Goal: Task Accomplishment & Management: Use online tool/utility

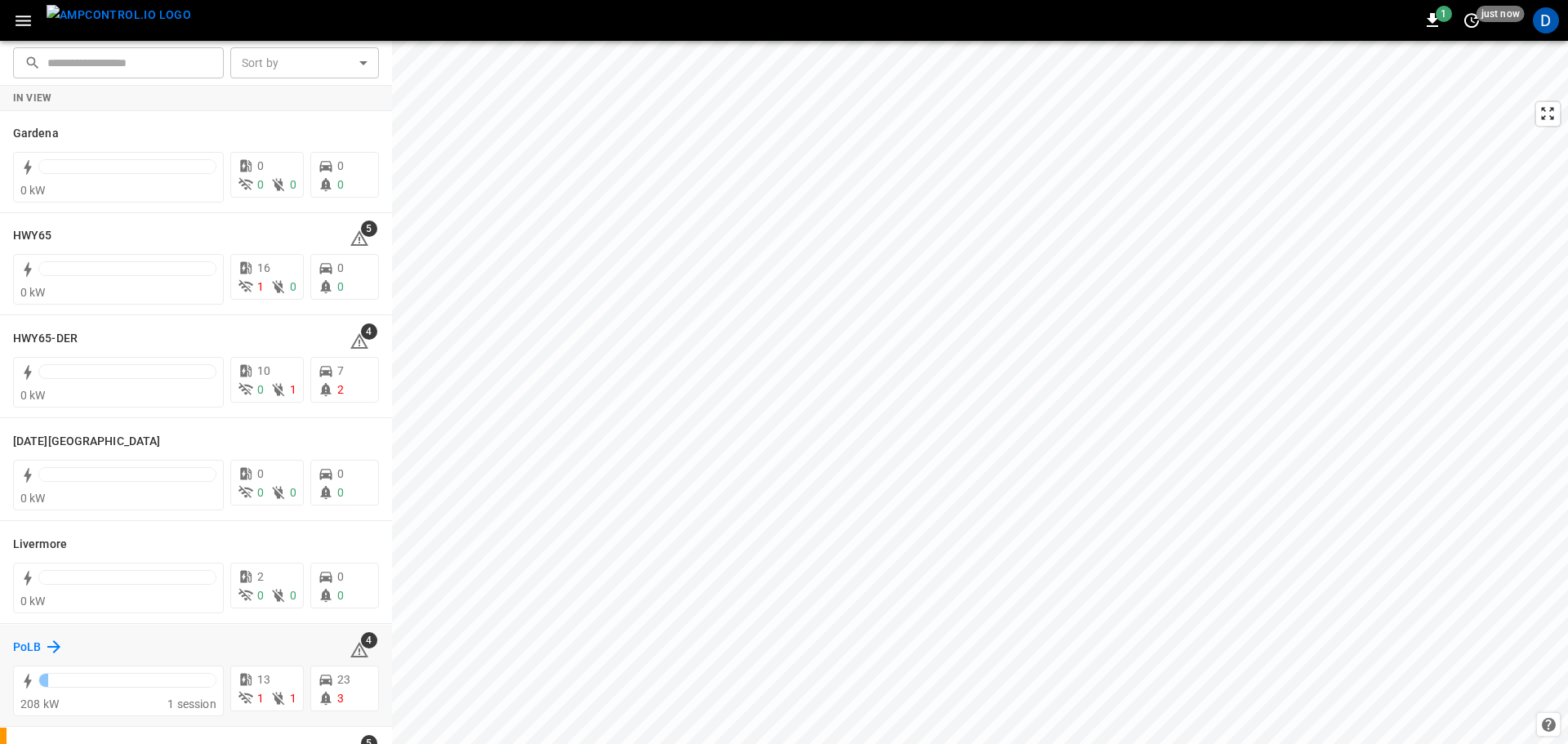
click at [42, 647] on div "PoLB" at bounding box center [38, 647] width 51 height 20
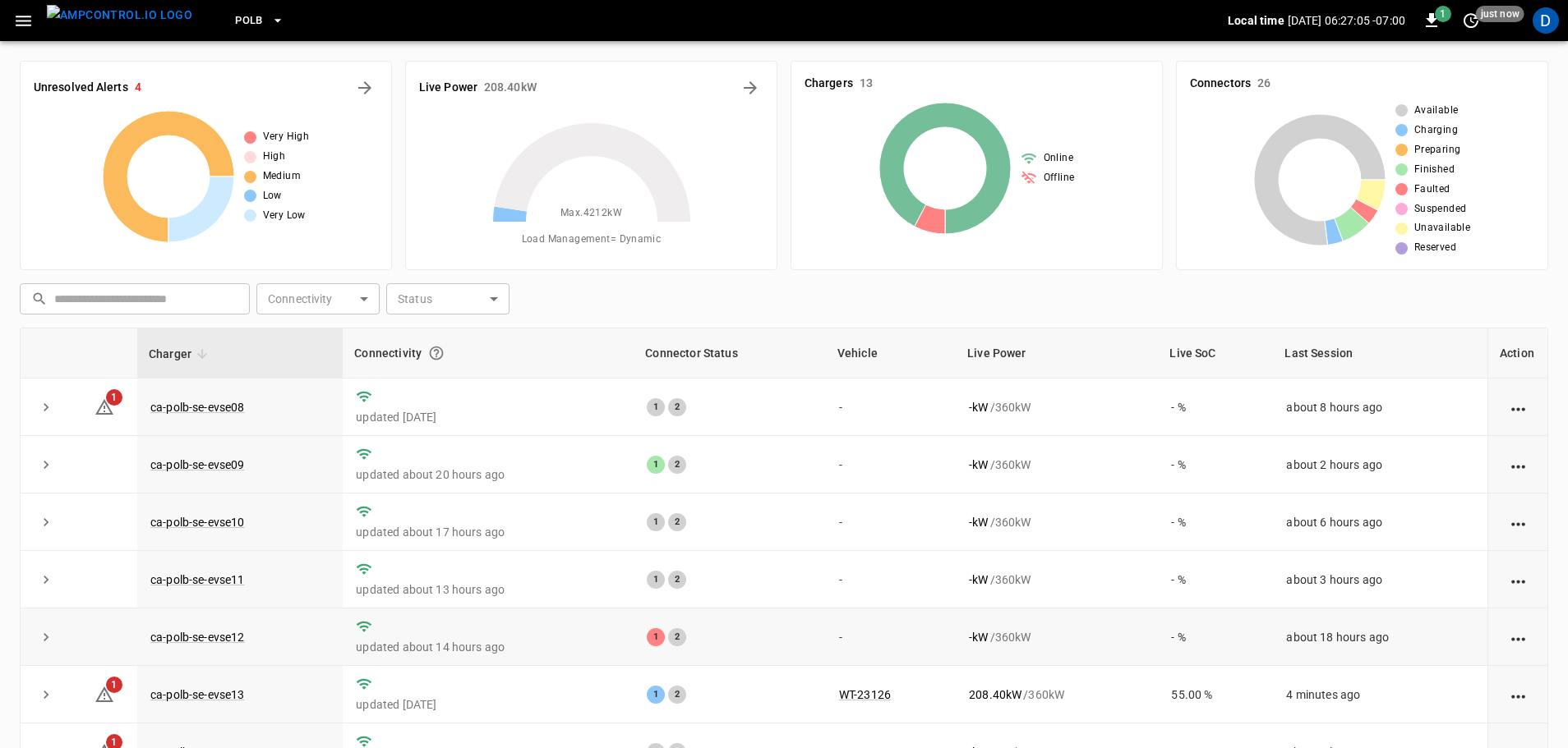
click at [224, 651] on td "ca-polb-se-evse12" at bounding box center [239, 637] width 205 height 57
click at [222, 646] on link "ca-polb-se-evse12" at bounding box center [197, 637] width 101 height 20
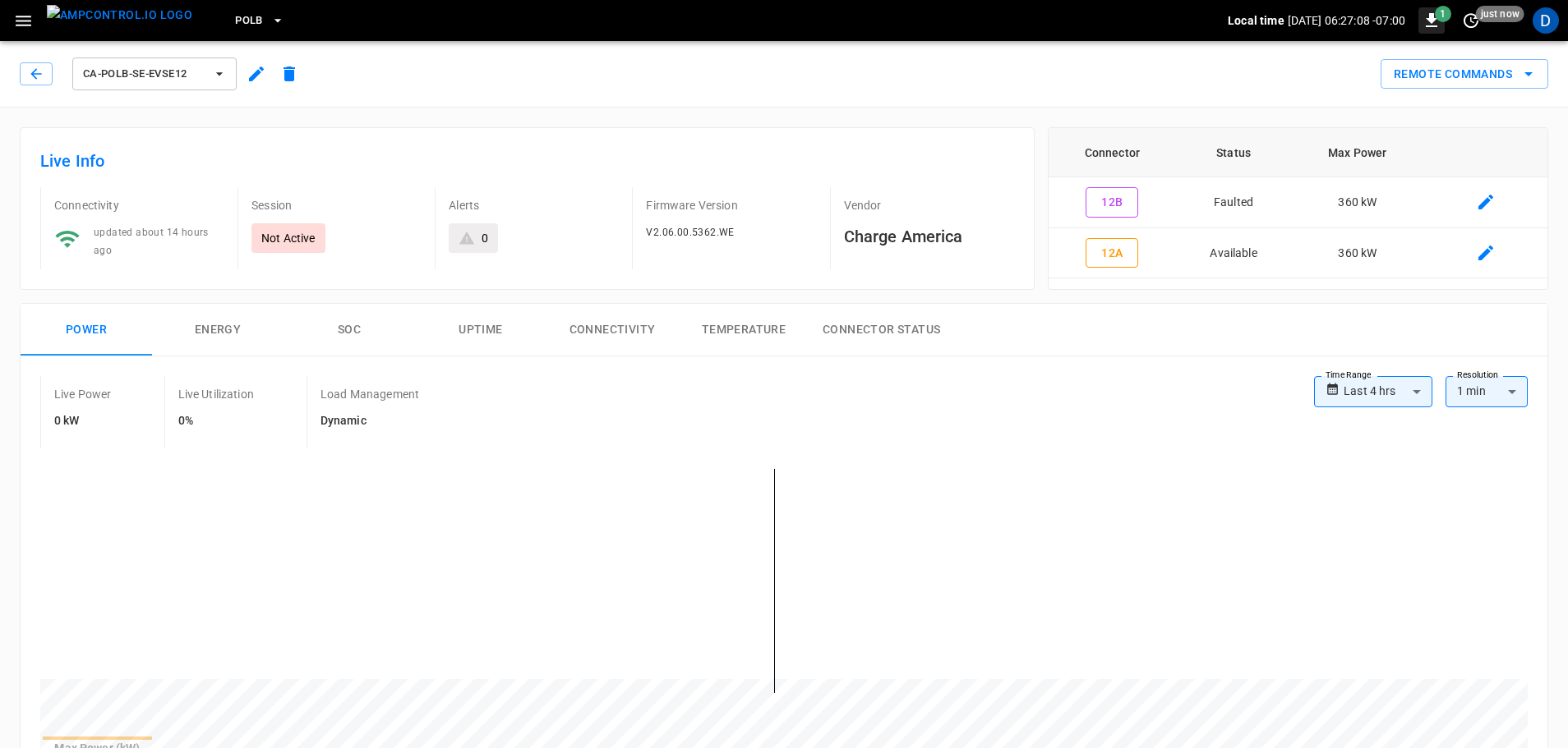
click at [1430, 9] on button "button" at bounding box center [1431, 21] width 27 height 27
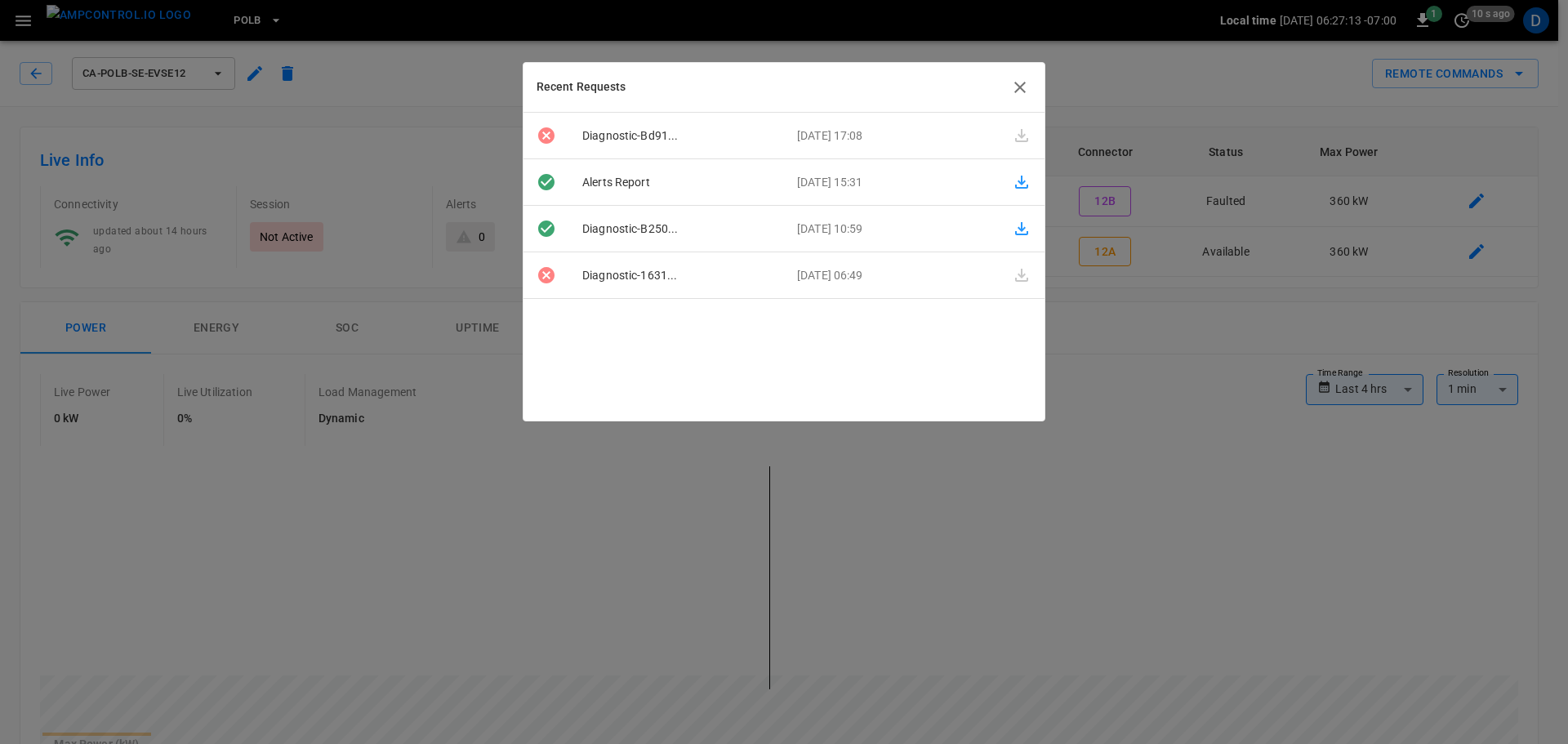
click at [1016, 90] on icon "button" at bounding box center [1020, 87] width 11 height 11
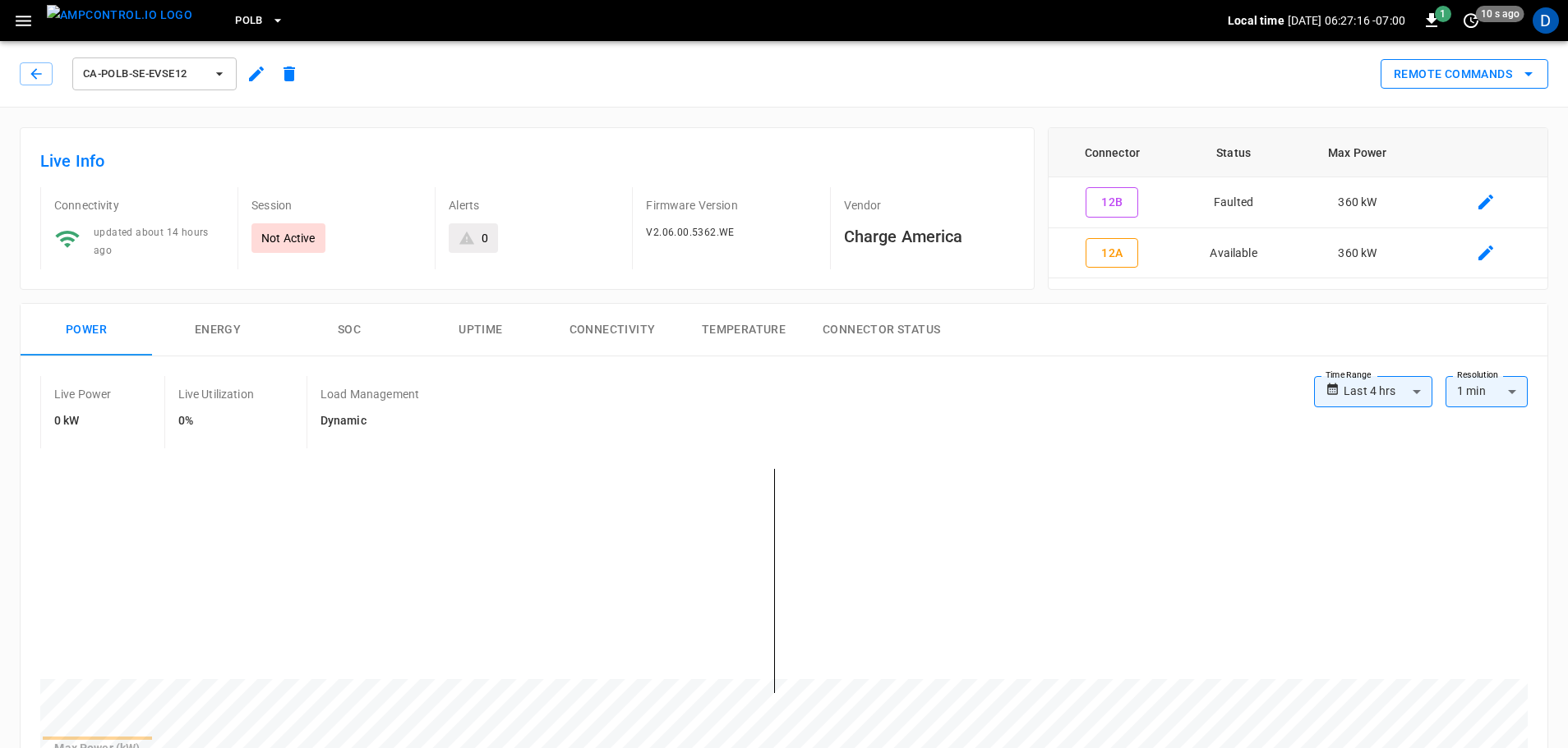
click at [1505, 83] on button "Remote Commands" at bounding box center [1464, 74] width 168 height 31
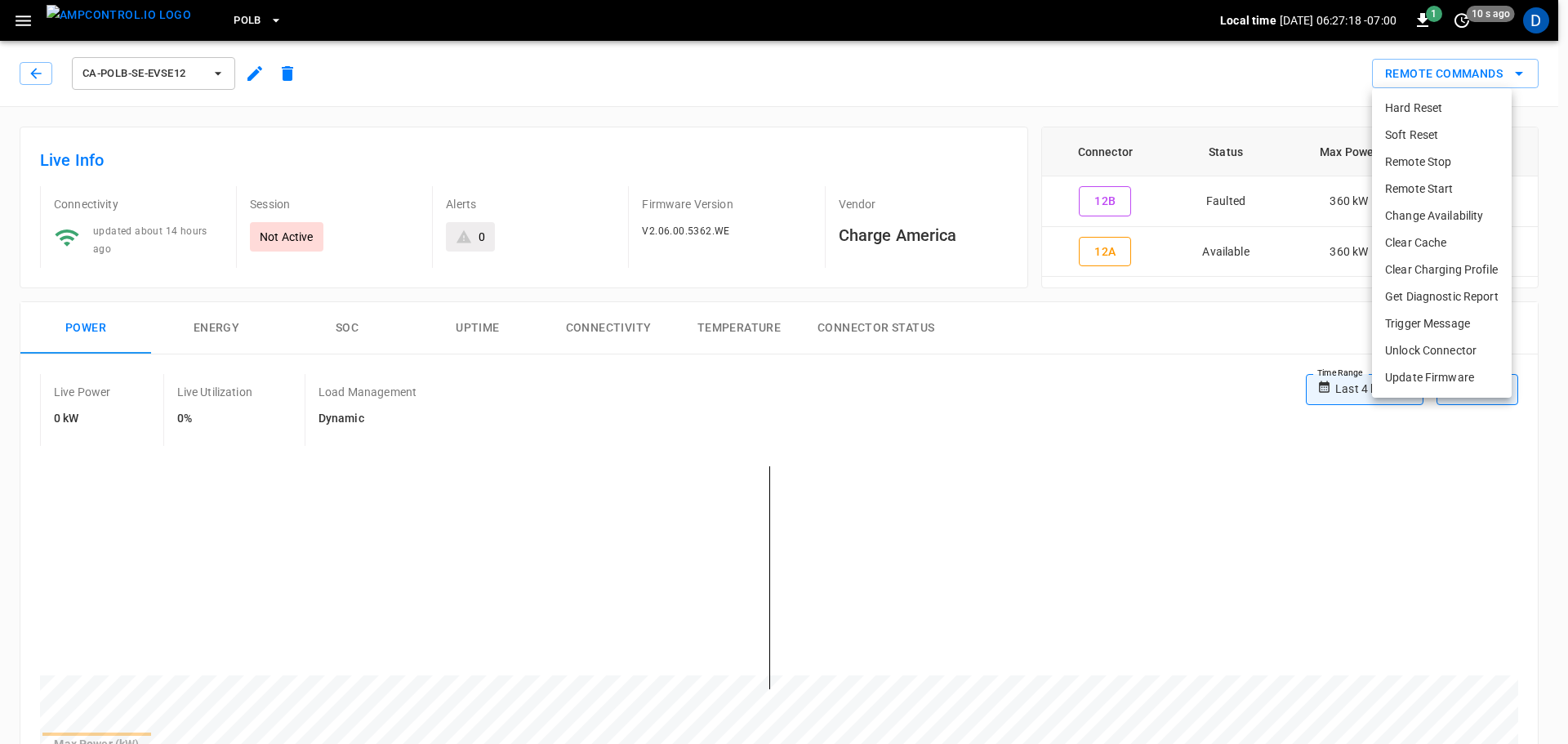
click at [1436, 296] on li "Get Diagnostic Report" at bounding box center [1441, 297] width 139 height 27
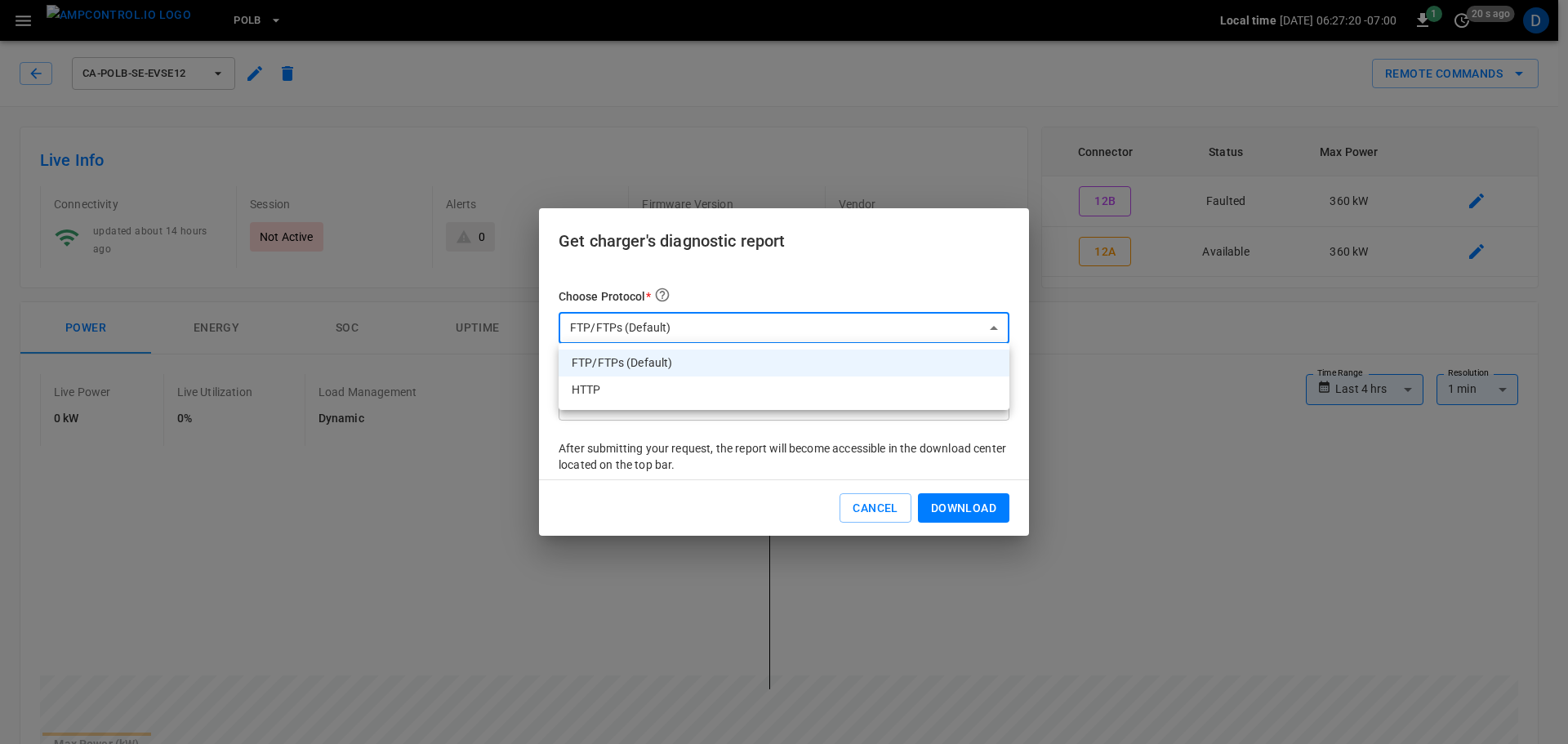
click at [676, 389] on li "HTTP" at bounding box center [784, 390] width 450 height 27
type input "****"
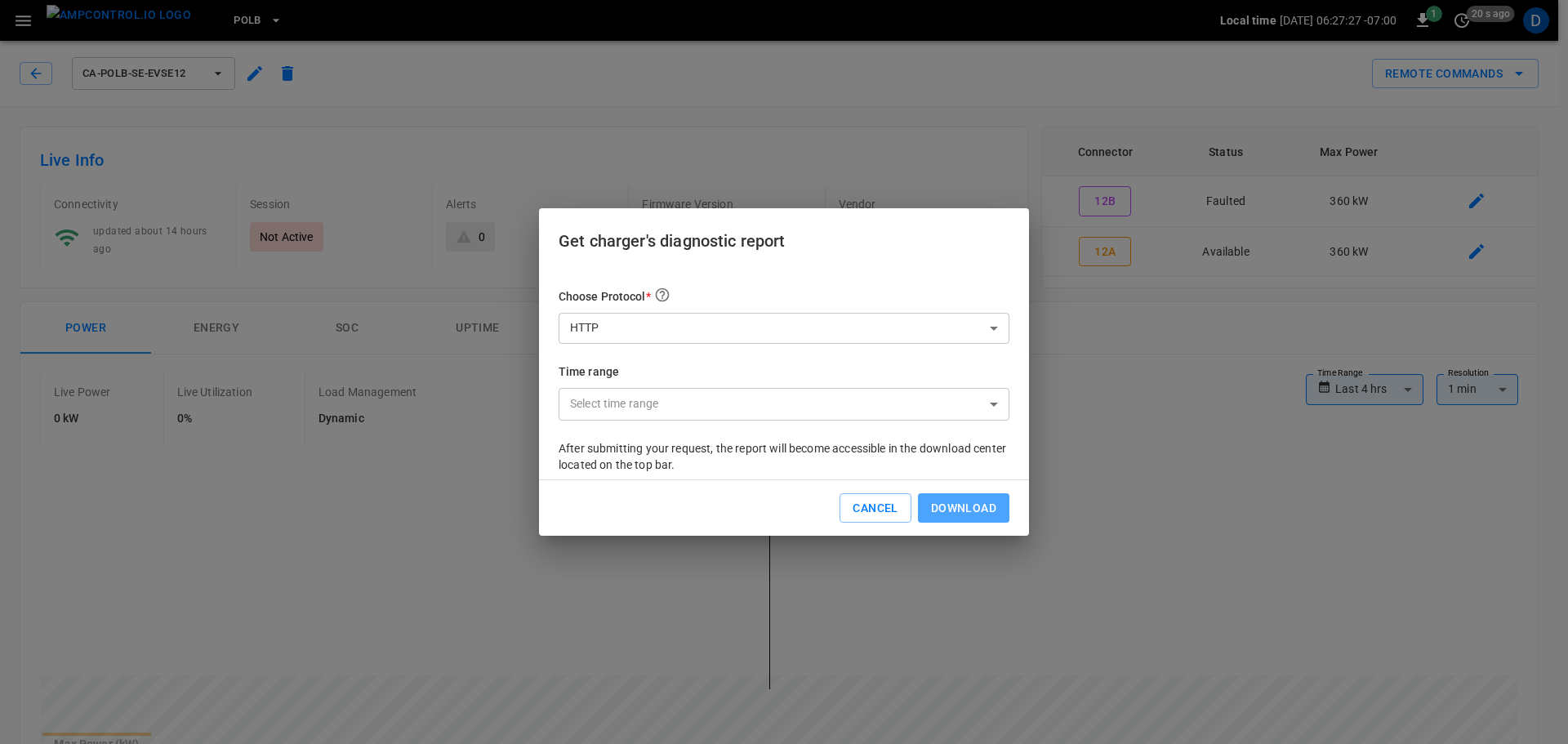
click at [944, 508] on button "Download" at bounding box center [964, 508] width 92 height 31
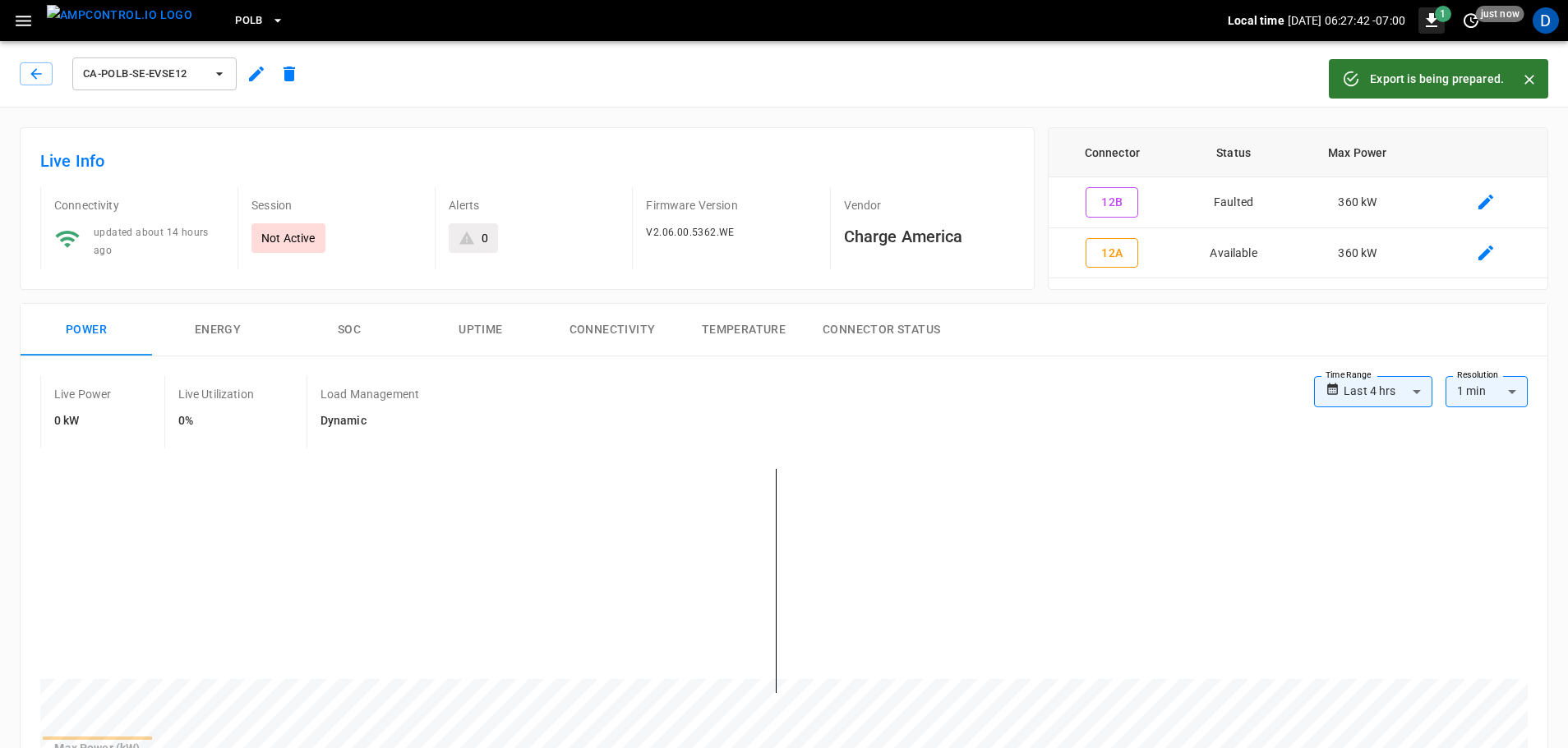
click at [1432, 13] on icon "button" at bounding box center [1430, 20] width 11 height 14
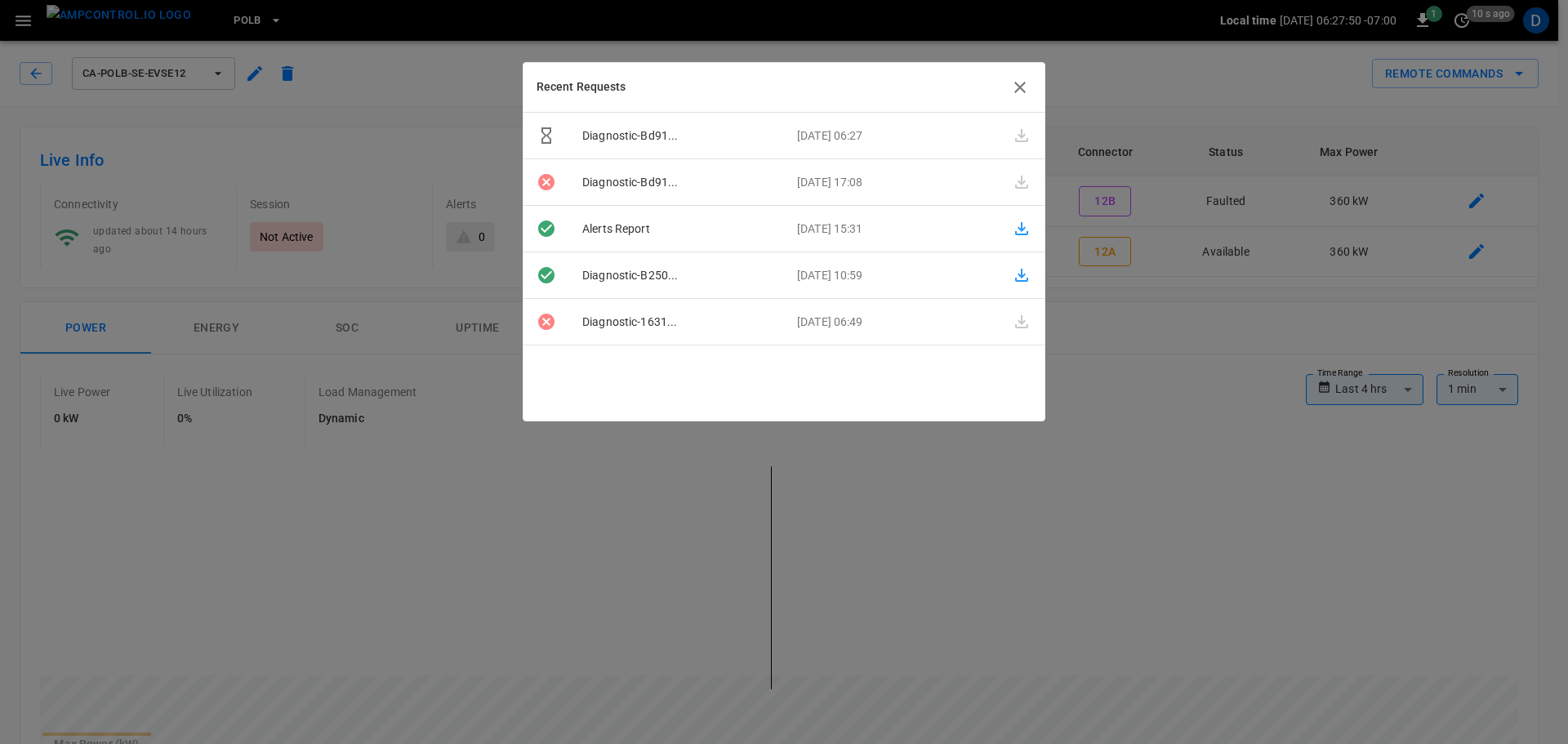
click at [1020, 89] on icon "button" at bounding box center [1020, 87] width 20 height 20
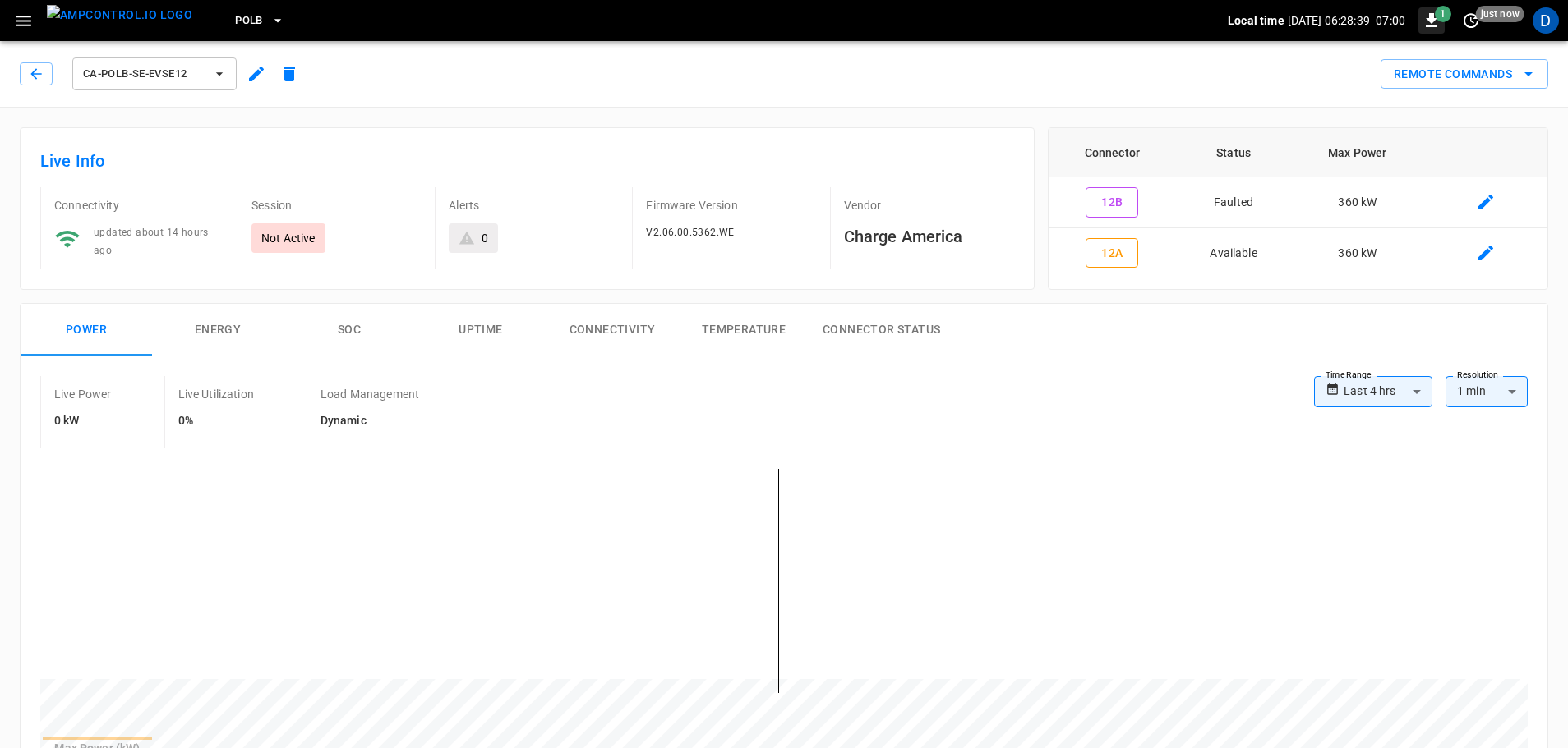
click at [1437, 21] on span "1" at bounding box center [1442, 14] width 16 height 16
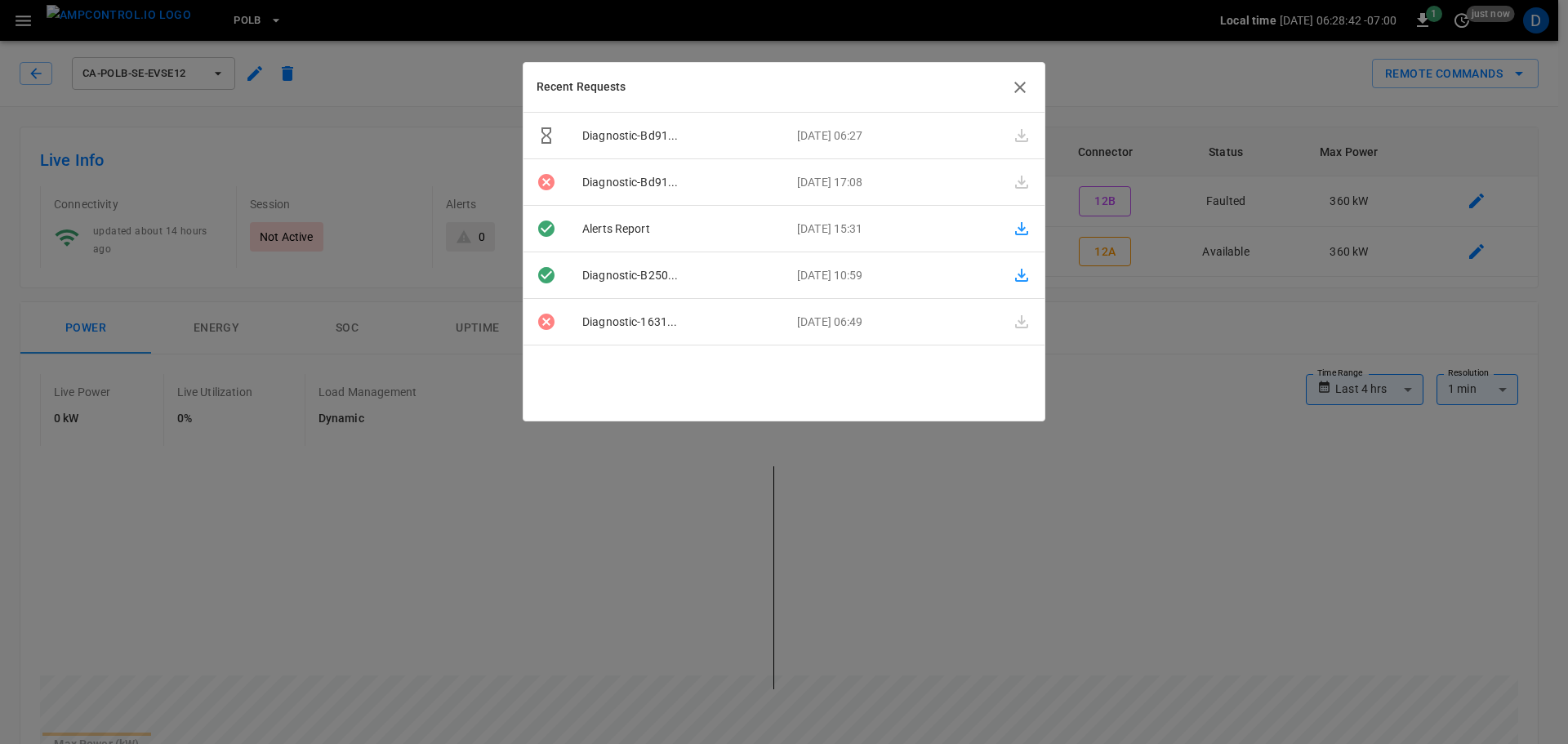
click at [1016, 88] on icon "button" at bounding box center [1020, 87] width 20 height 20
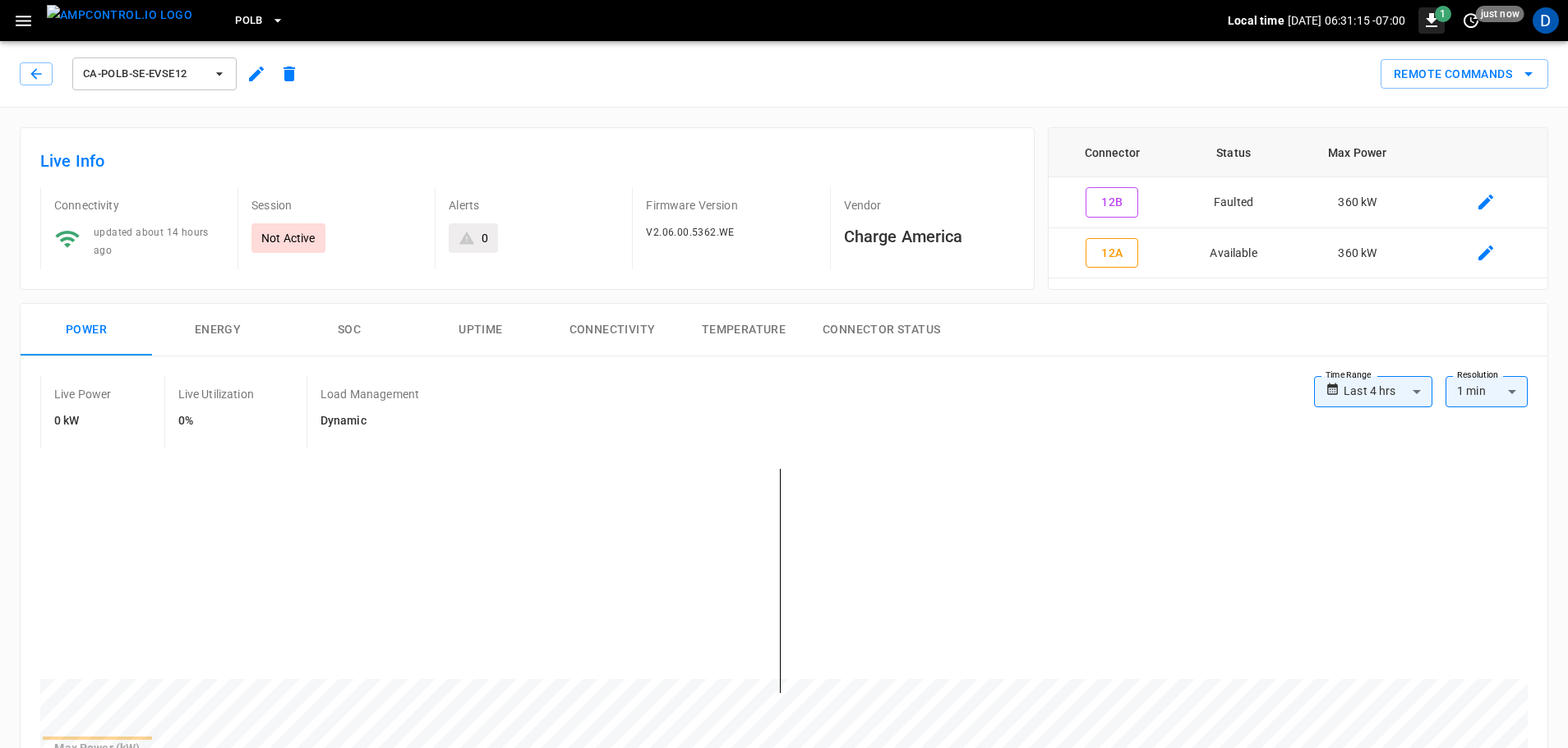
click at [1441, 30] on span "1" at bounding box center [1431, 21] width 27 height 27
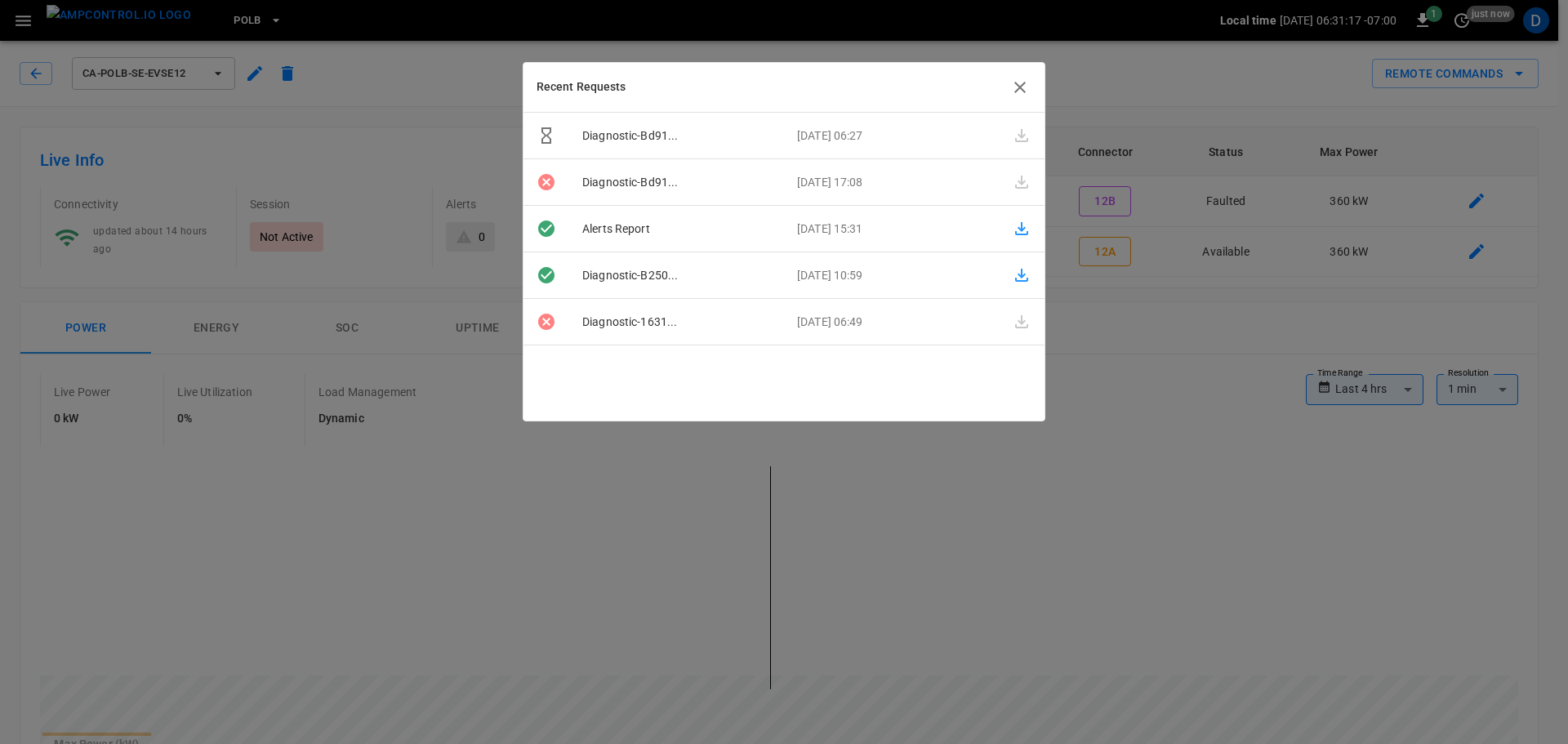
click at [1018, 82] on icon "button" at bounding box center [1020, 87] width 20 height 20
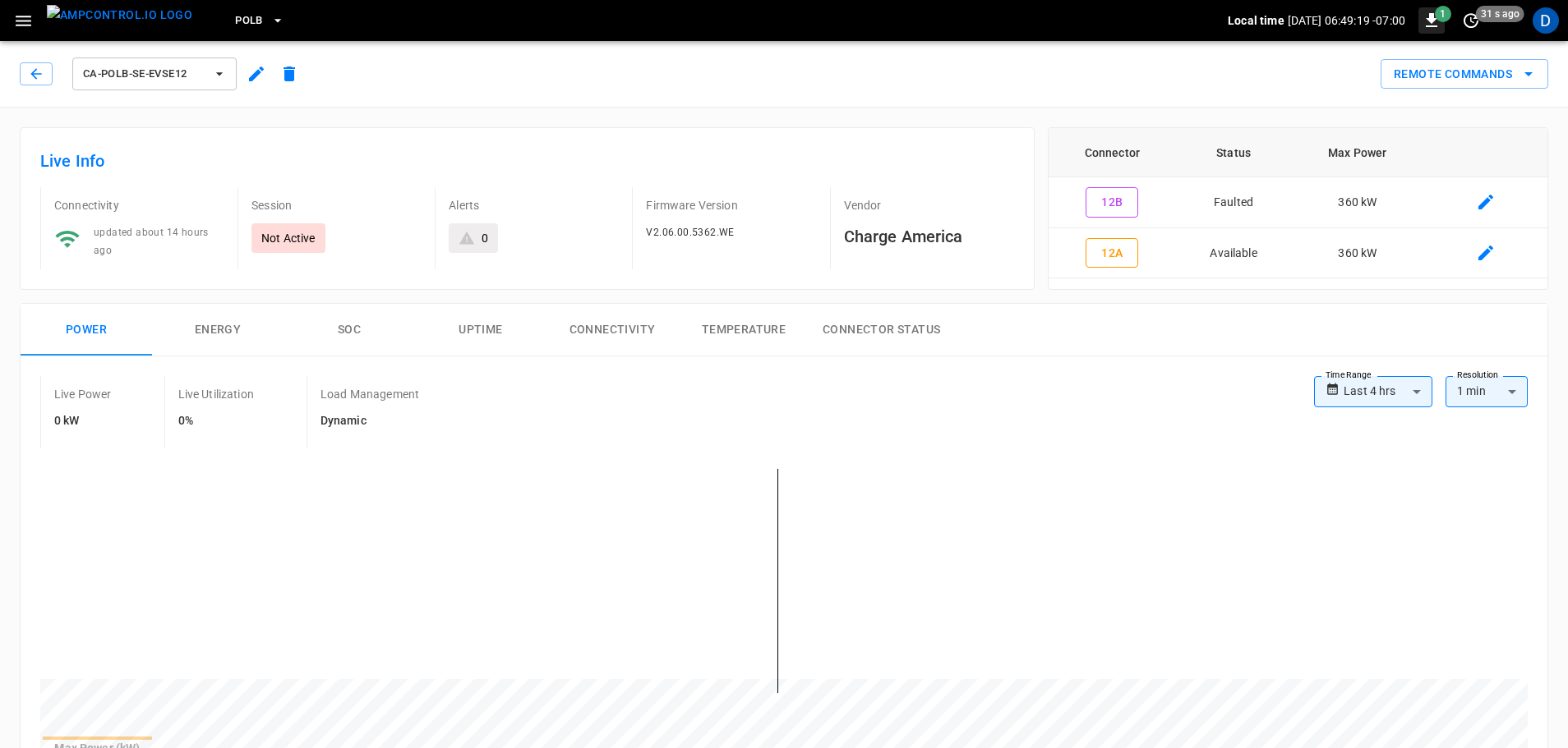
click at [1430, 27] on icon "button" at bounding box center [1430, 20] width 11 height 14
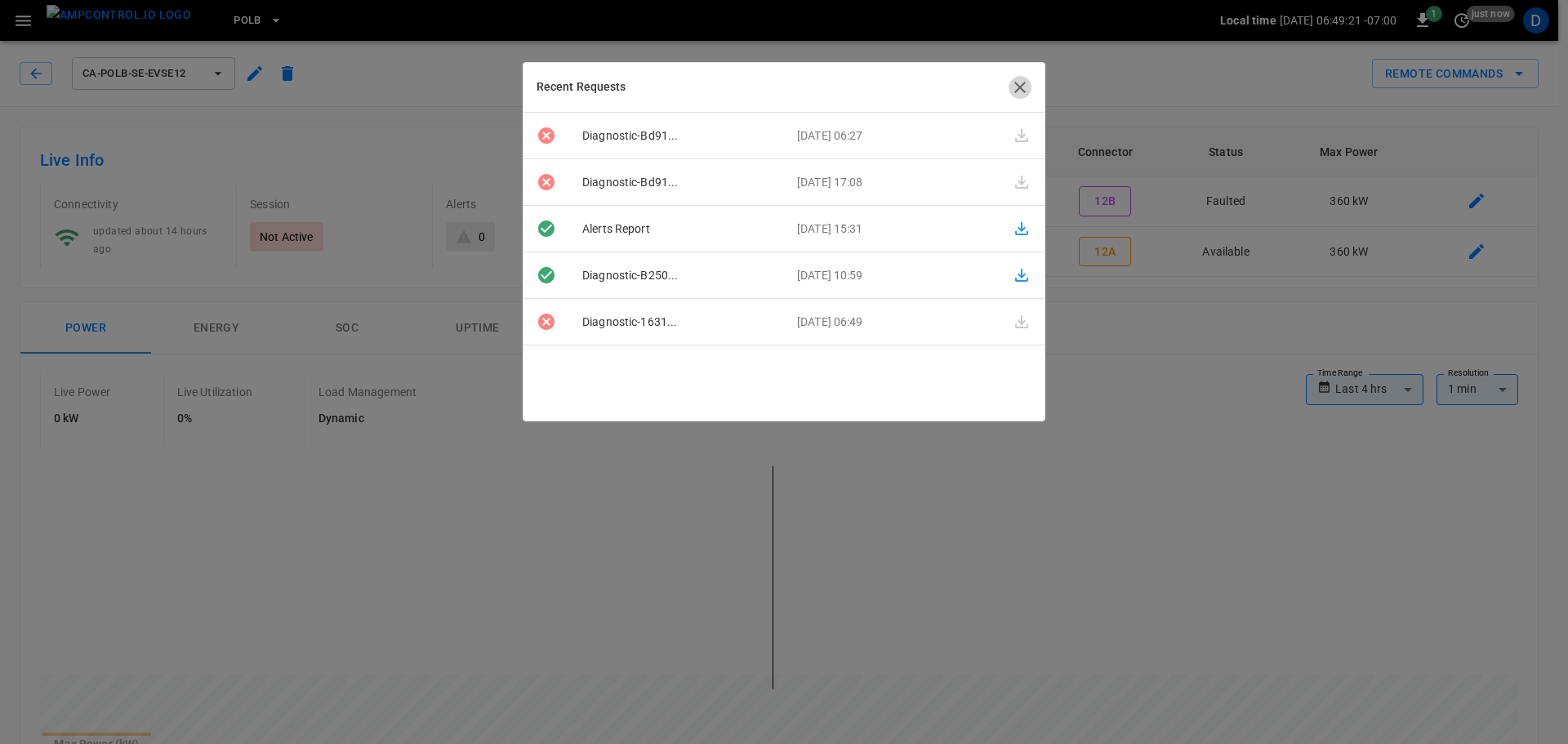
click at [1029, 92] on icon "button" at bounding box center [1020, 87] width 20 height 20
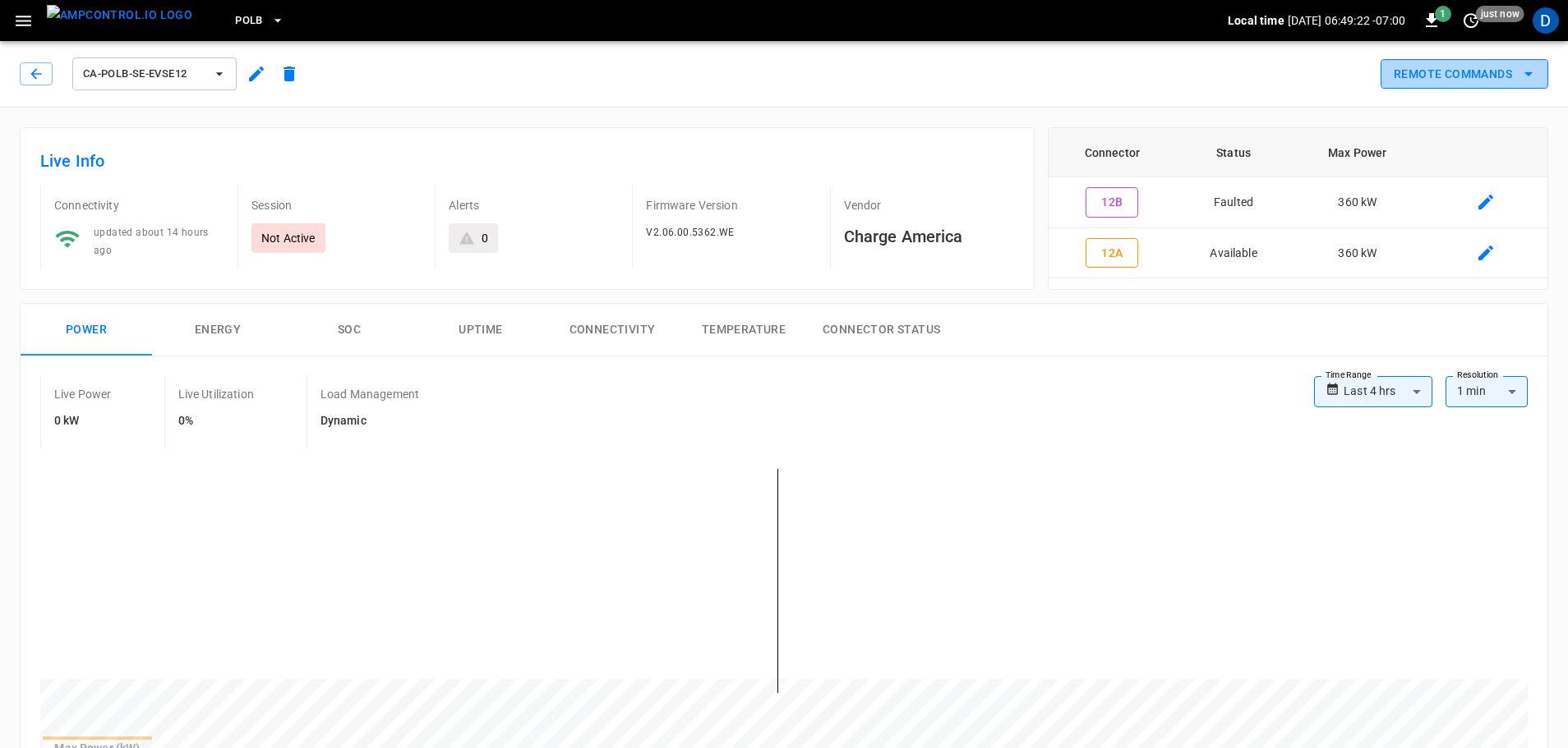
click at [1495, 87] on button "Remote Commands" at bounding box center [1464, 74] width 168 height 31
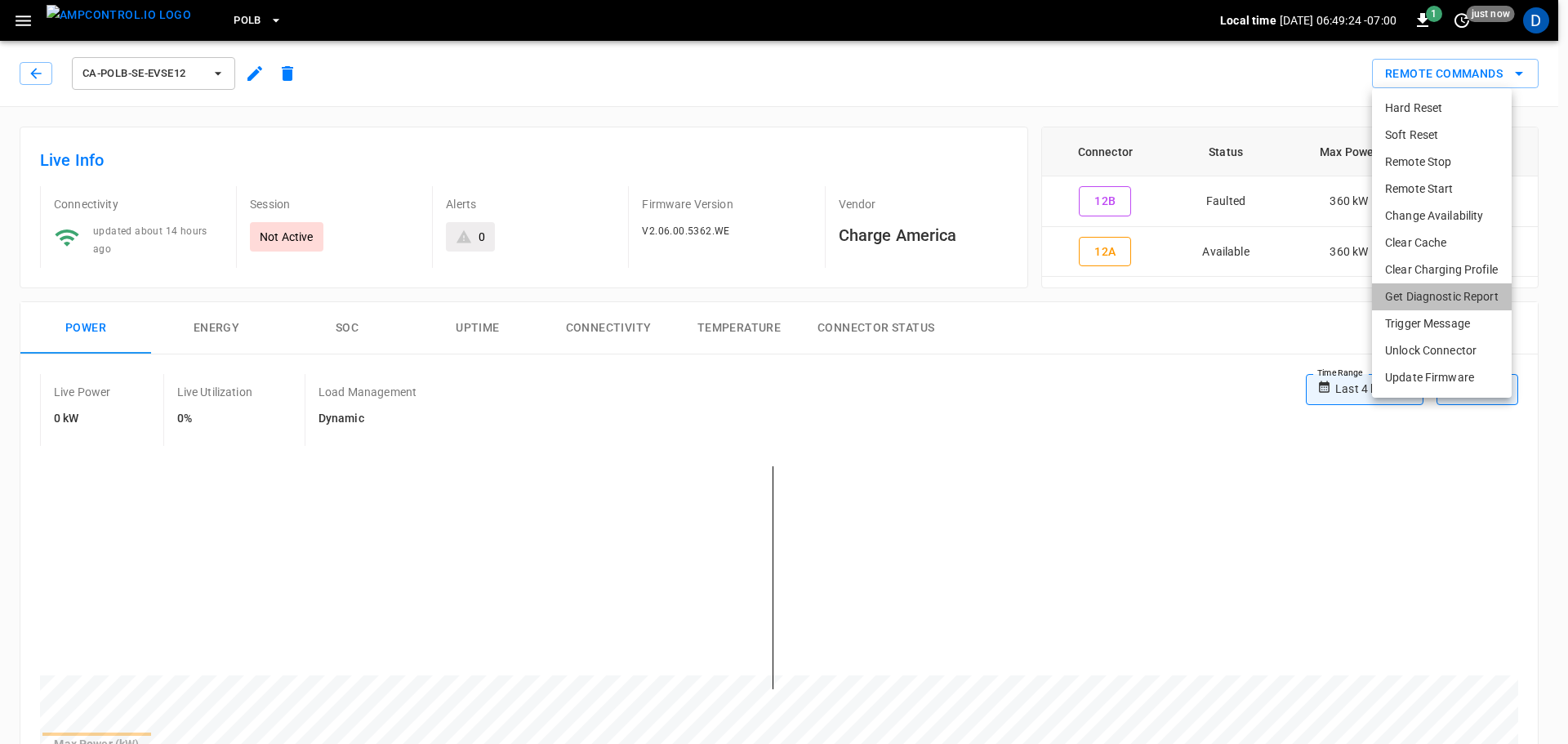
click at [1447, 295] on li "Get Diagnostic Report" at bounding box center [1441, 297] width 139 height 27
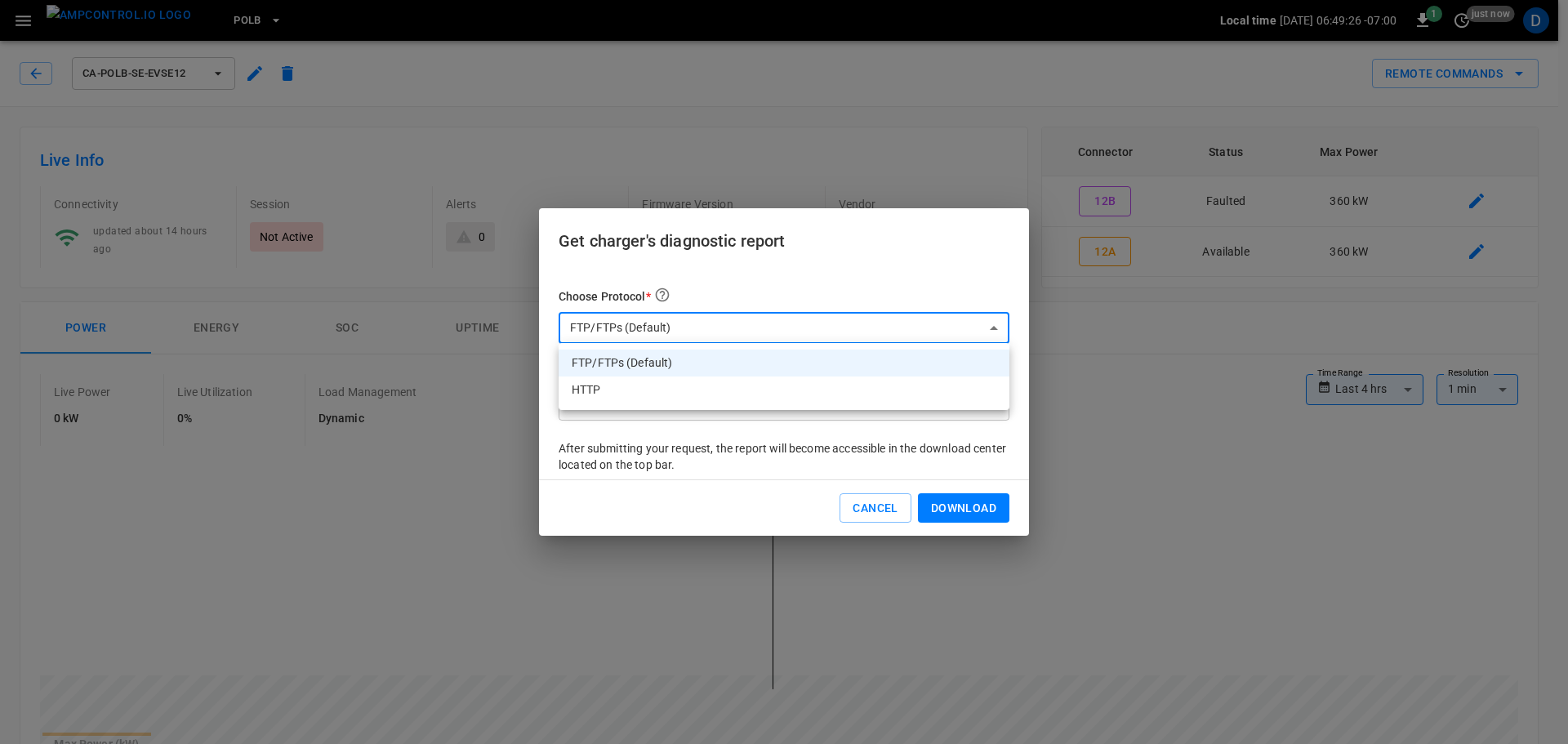
click at [646, 395] on li "HTTP" at bounding box center [784, 390] width 450 height 27
type input "****"
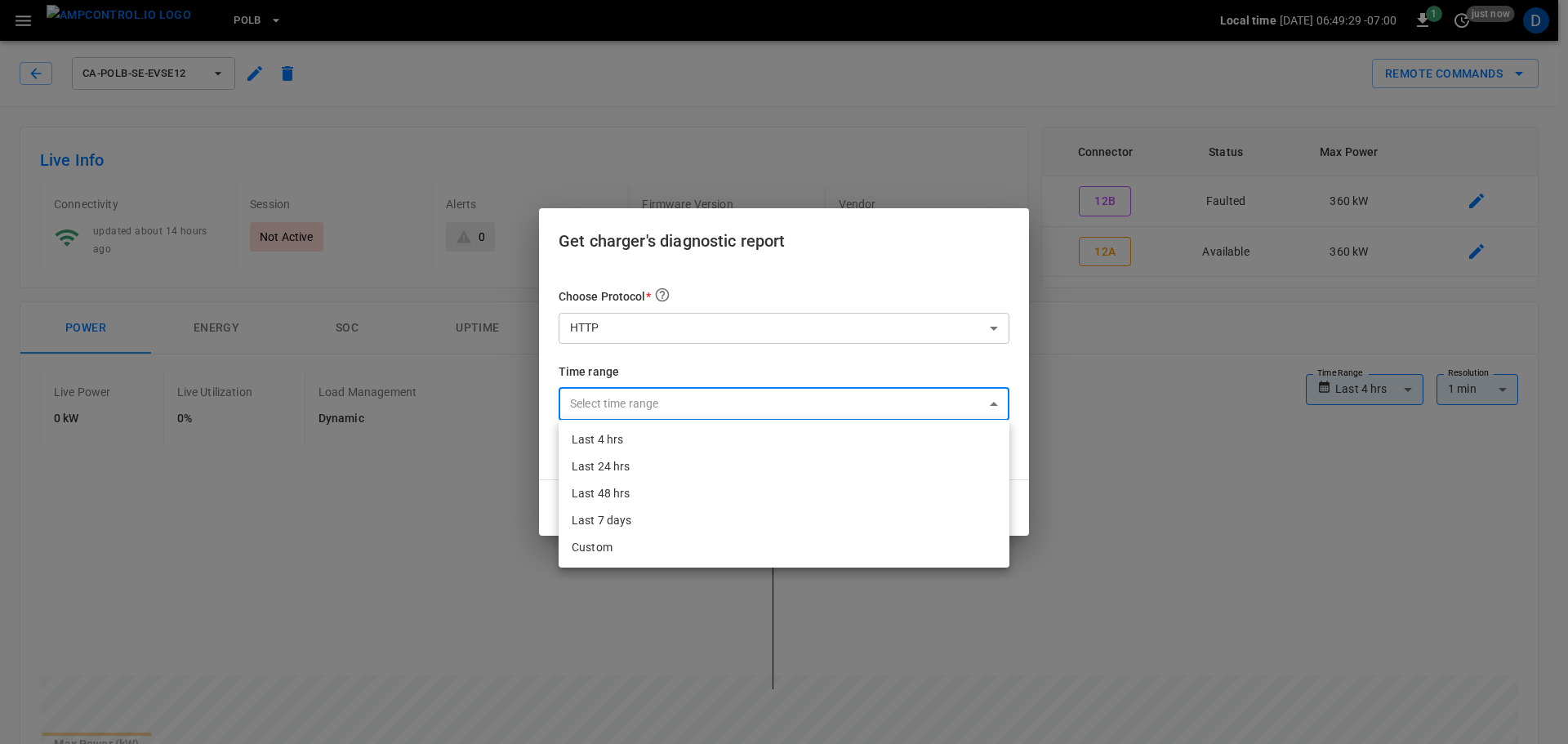
click at [646, 465] on li "Last 24 hrs" at bounding box center [784, 467] width 450 height 27
type input "**********"
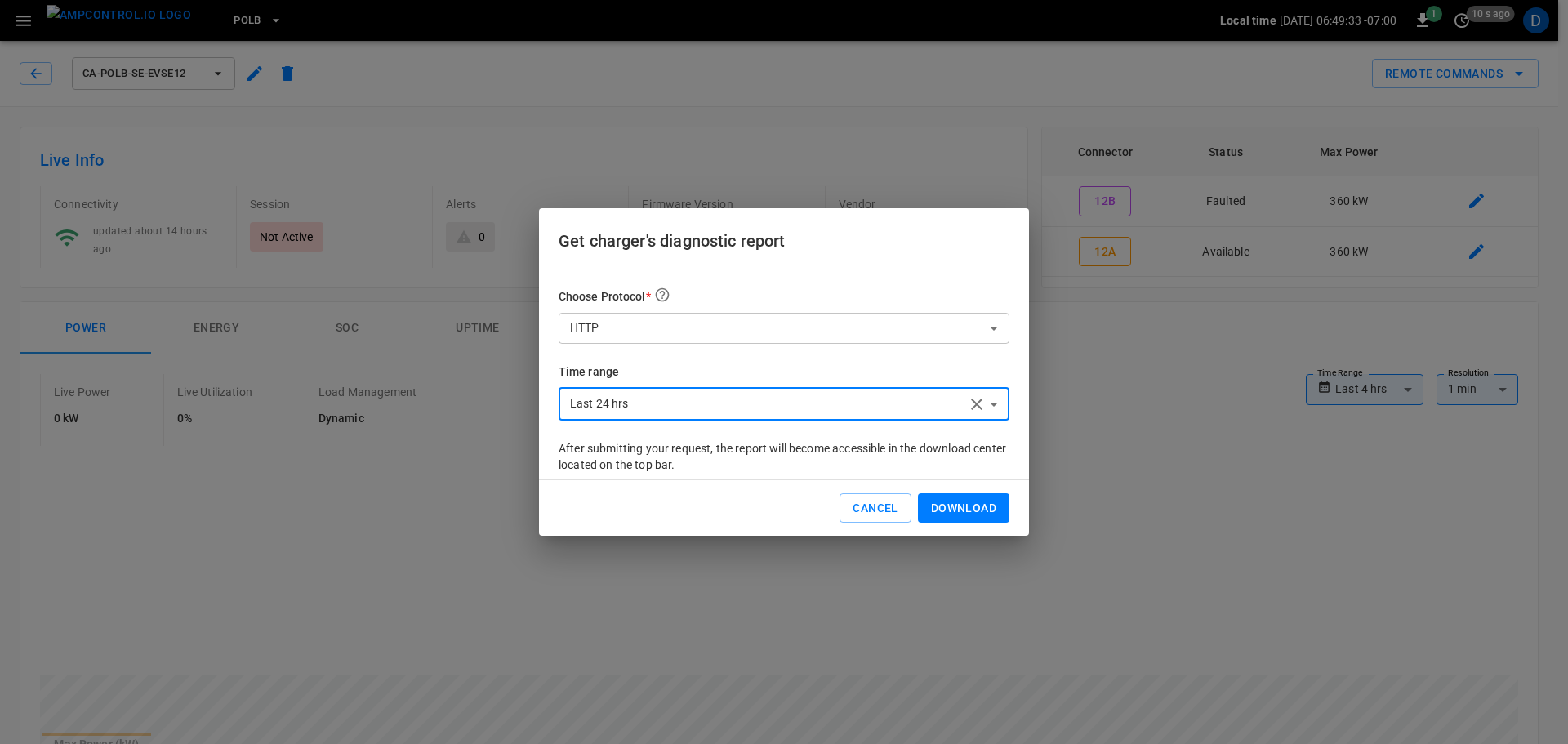
click at [954, 510] on button "Download" at bounding box center [964, 508] width 92 height 31
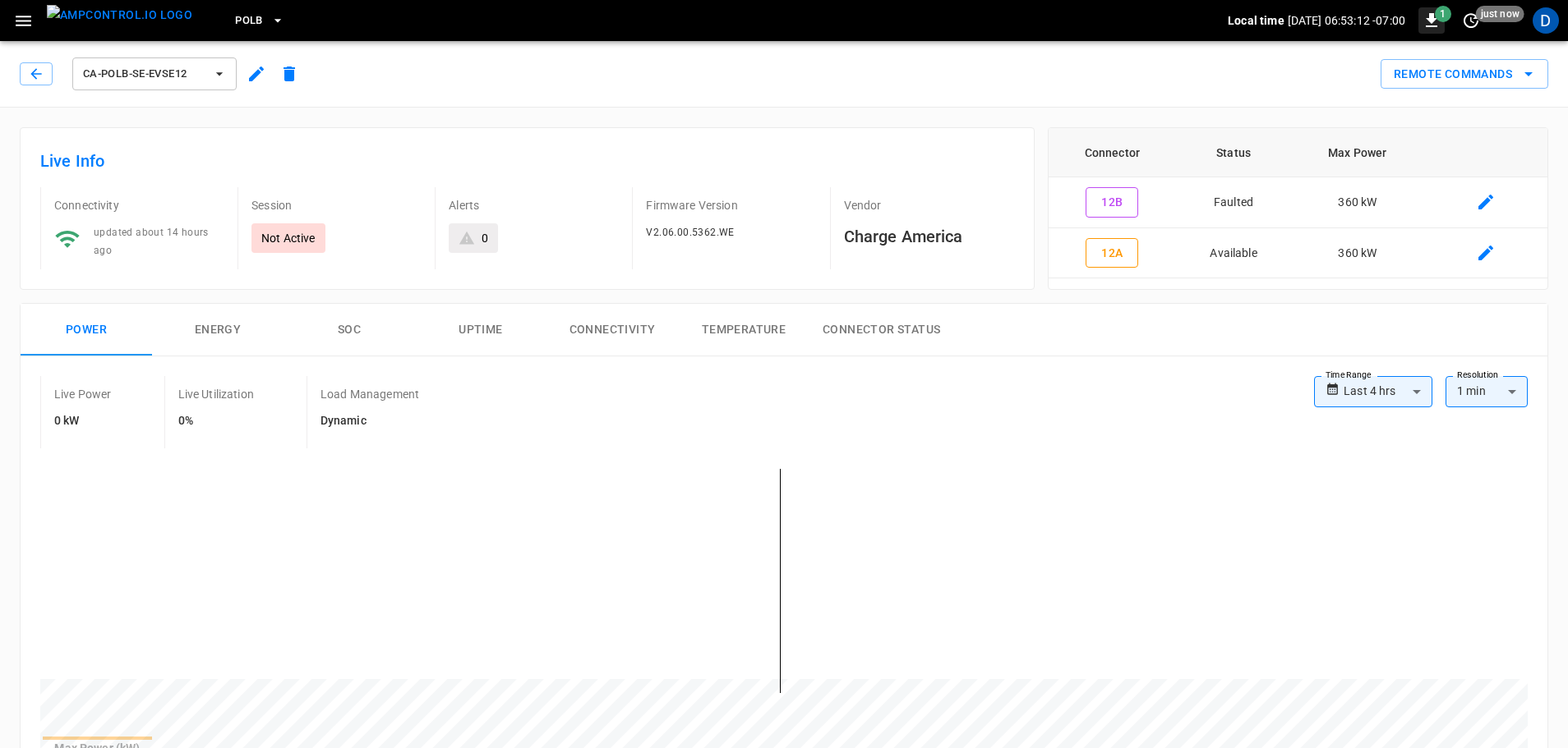
click at [1436, 23] on icon "button" at bounding box center [1430, 20] width 20 height 20
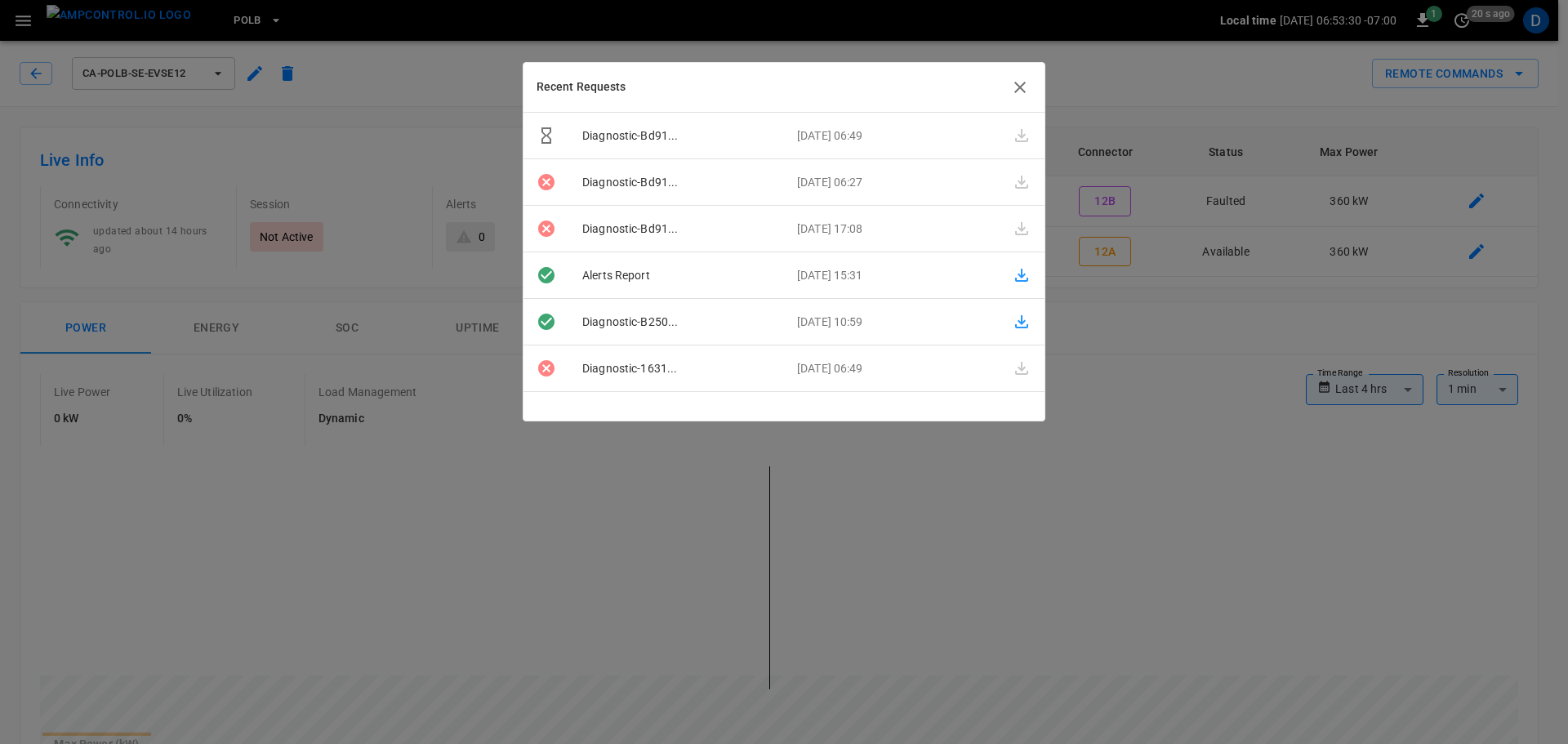
click at [1021, 83] on icon "button" at bounding box center [1020, 87] width 20 height 20
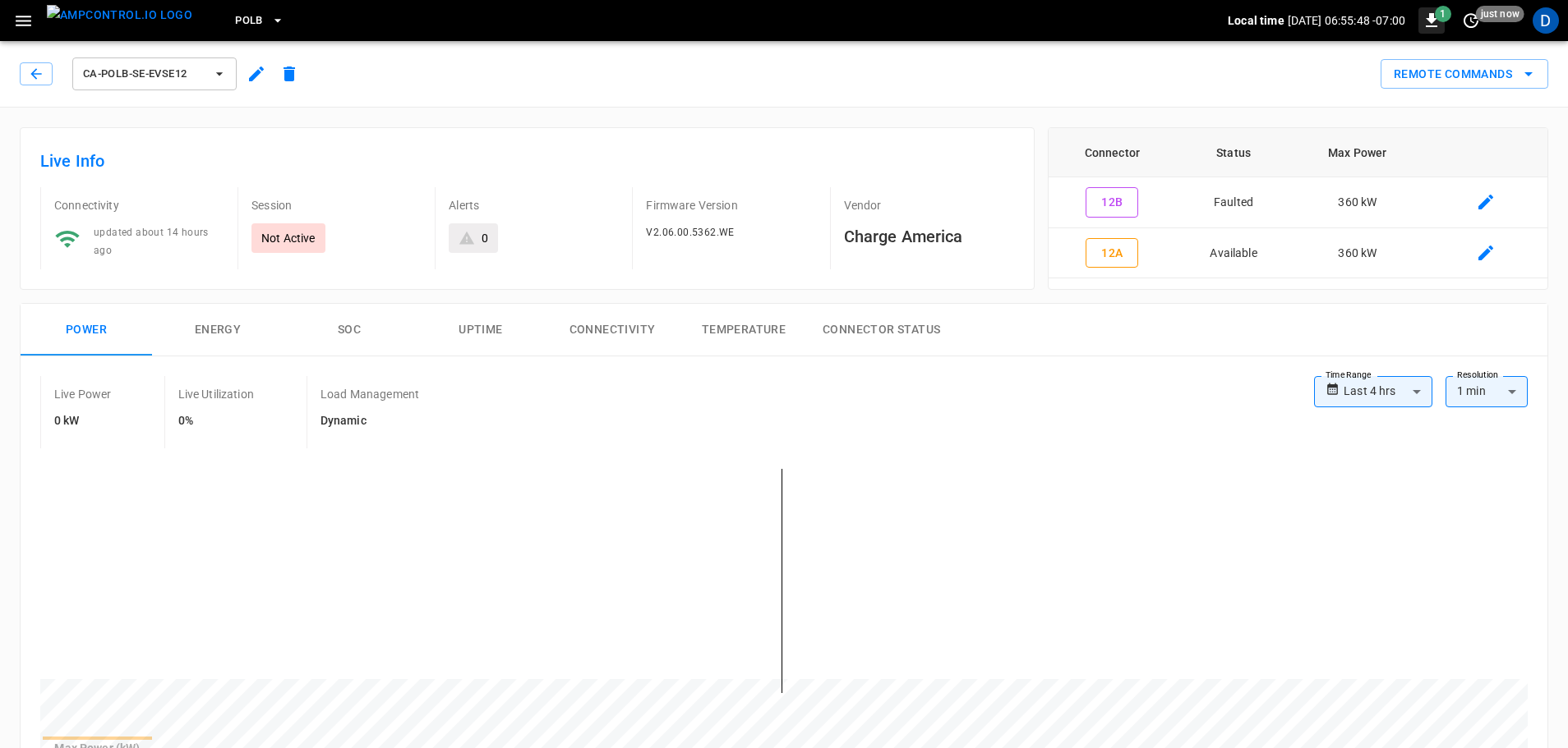
click at [1438, 22] on icon "button" at bounding box center [1430, 20] width 20 height 20
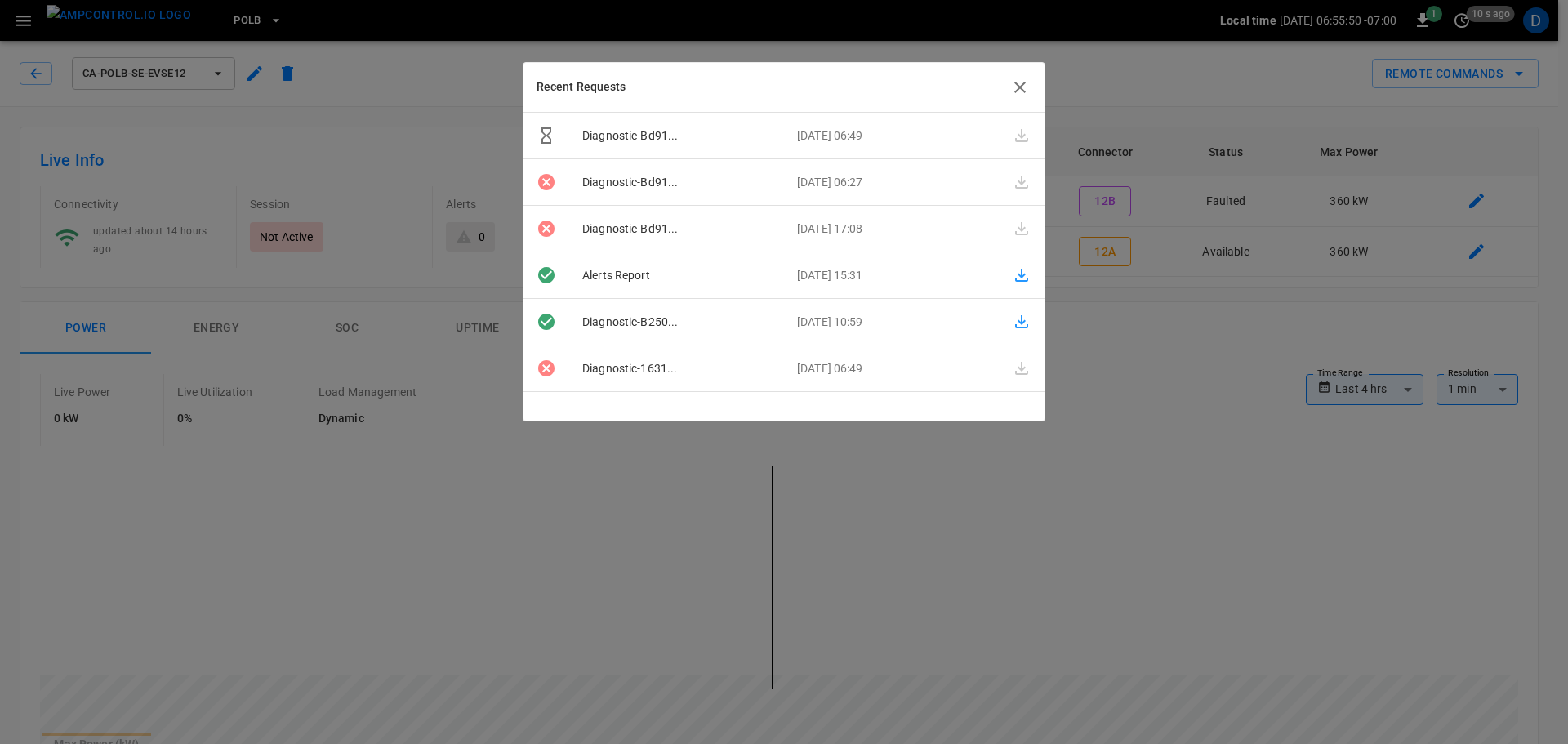
click at [1016, 84] on icon "button" at bounding box center [1020, 87] width 11 height 11
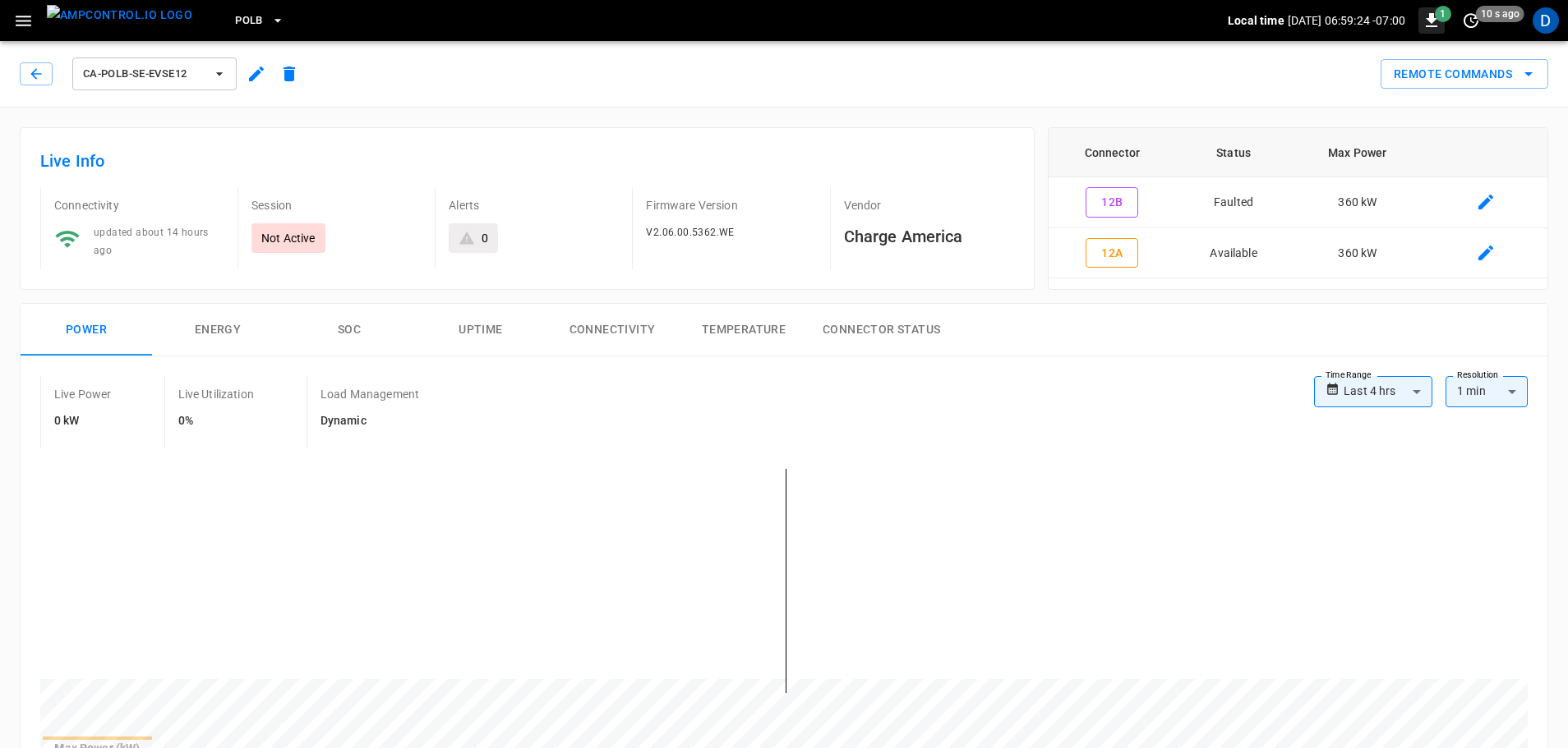
click at [1440, 18] on span "1" at bounding box center [1442, 14] width 16 height 16
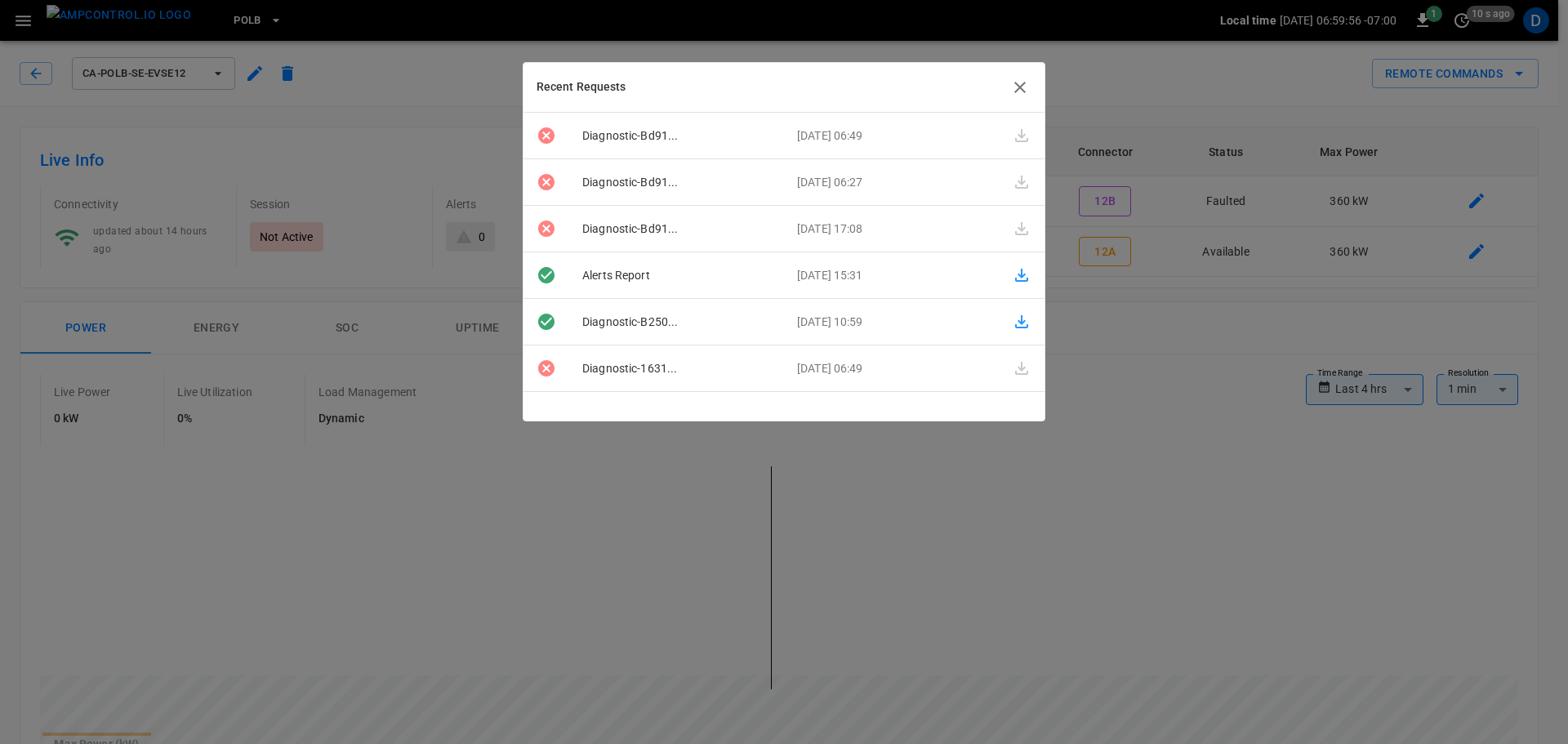
click at [1024, 96] on icon "button" at bounding box center [1020, 87] width 20 height 20
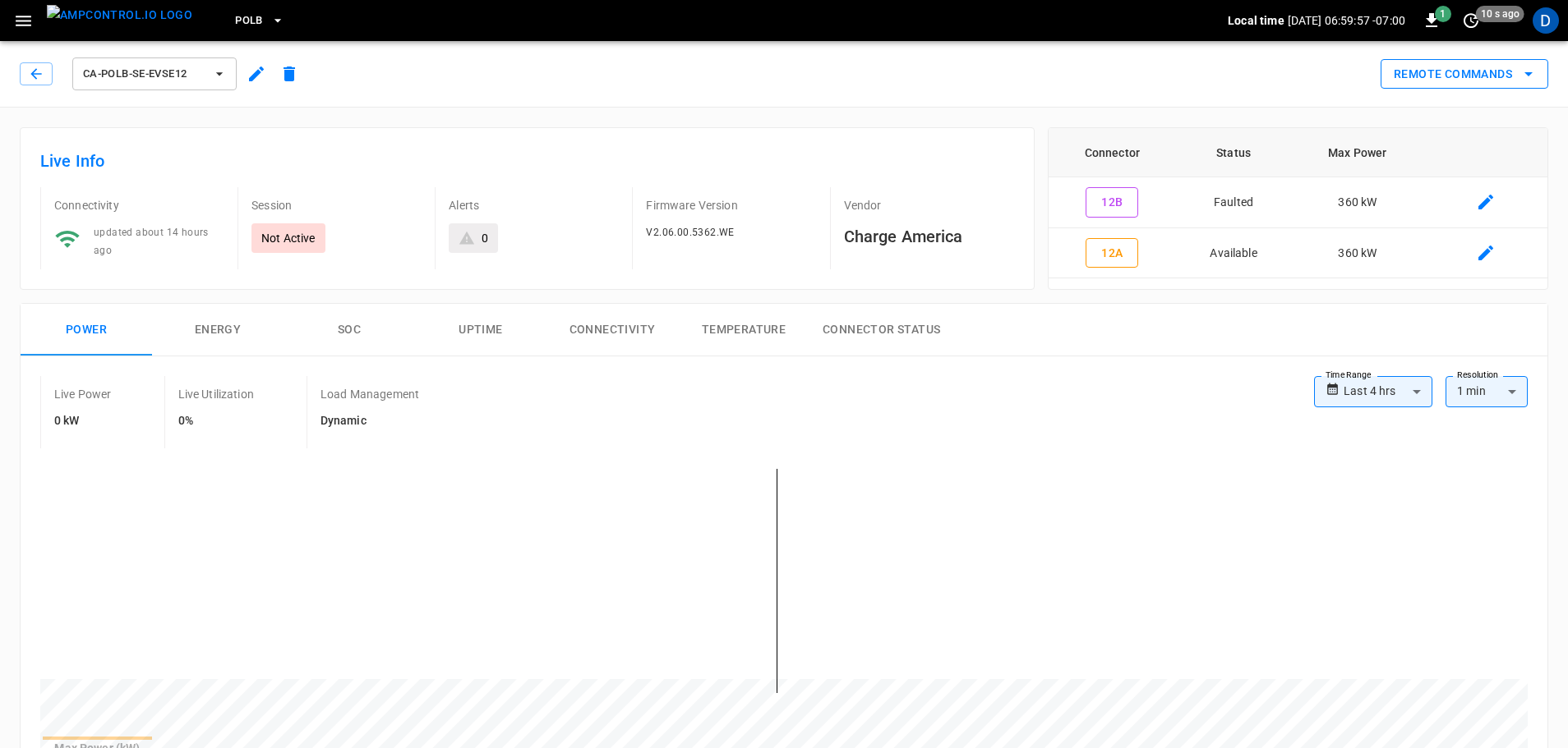
click at [1477, 72] on button "Remote Commands" at bounding box center [1464, 74] width 168 height 31
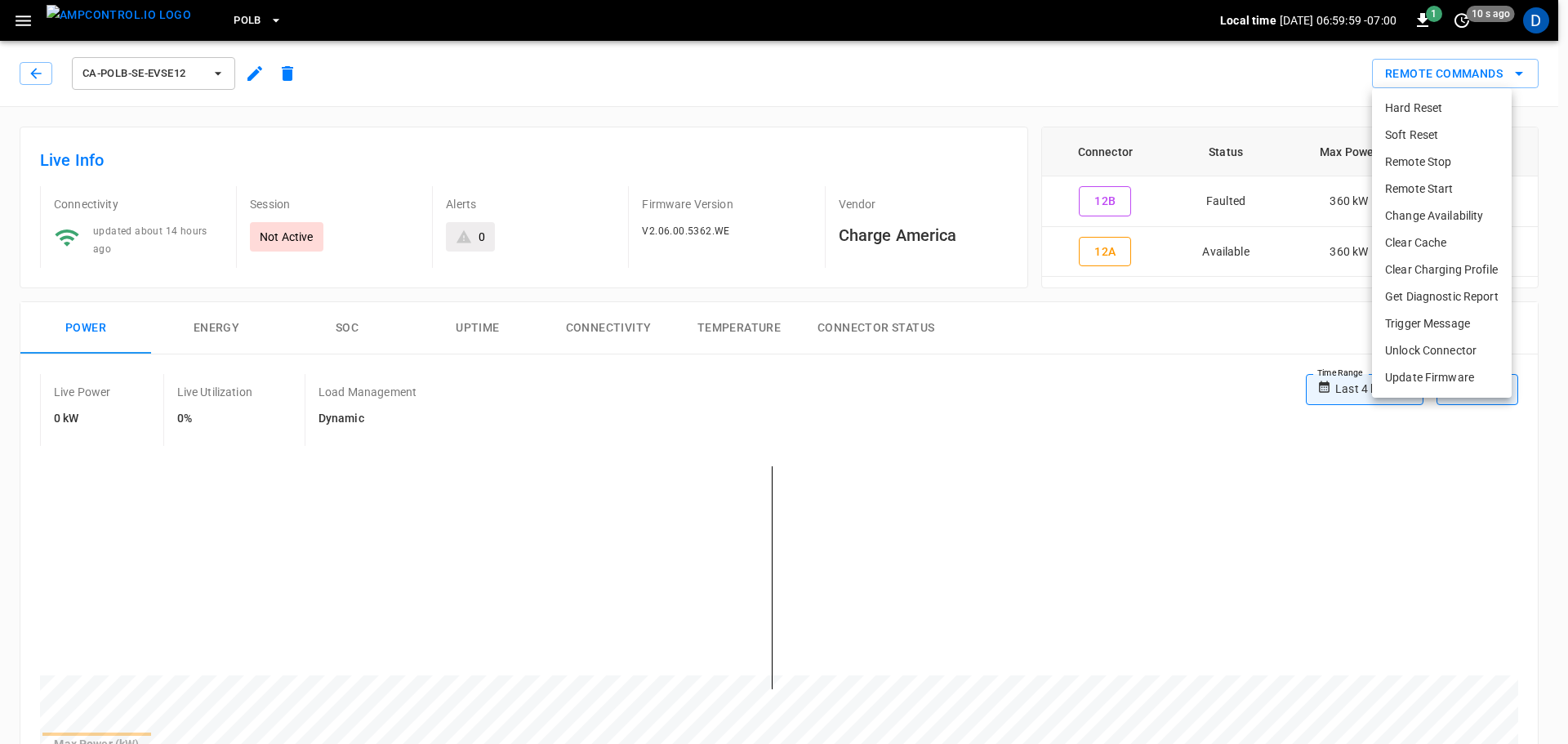
click at [1406, 285] on li "Get Diagnostic Report" at bounding box center [1441, 297] width 139 height 27
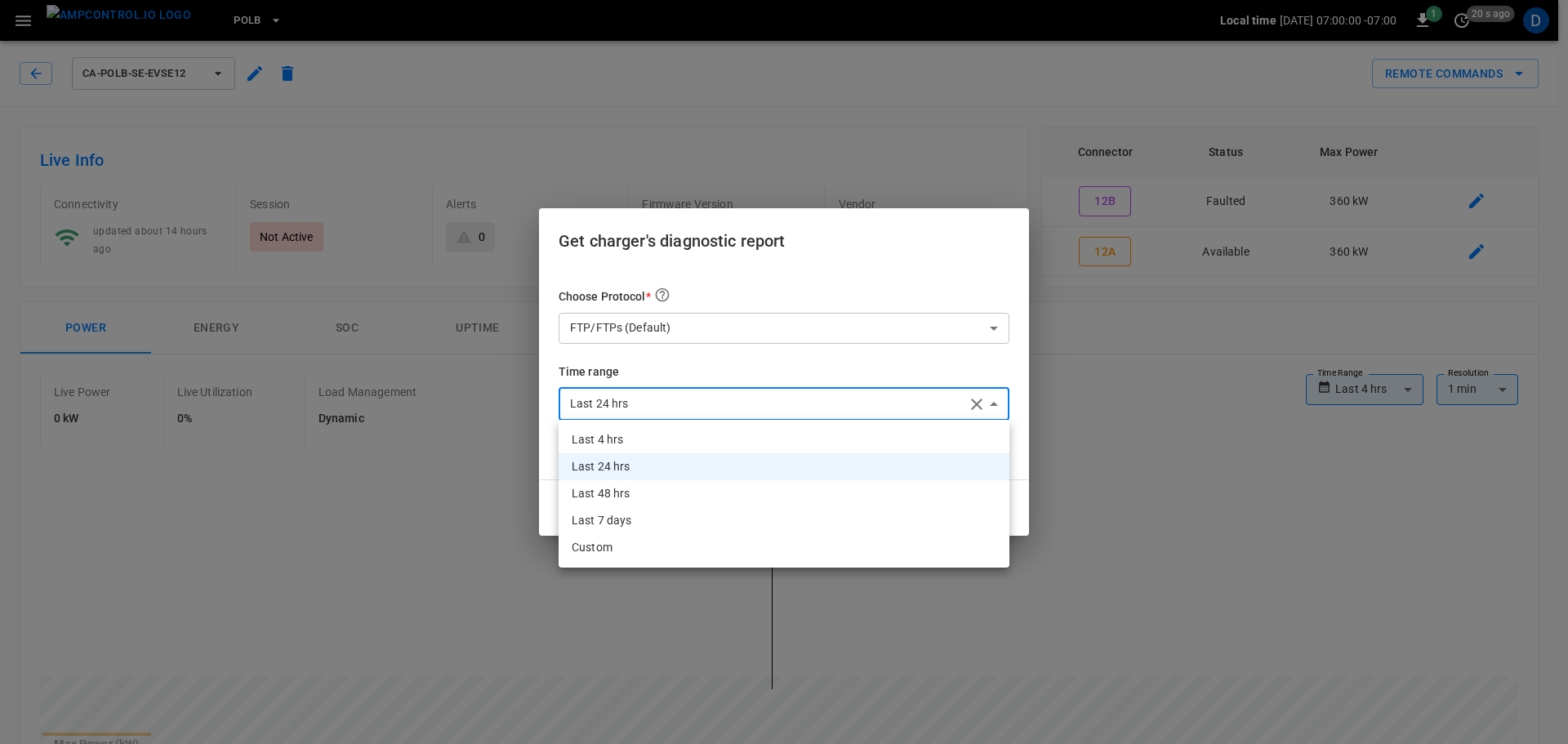
click at [968, 401] on div at bounding box center [784, 372] width 1568 height 744
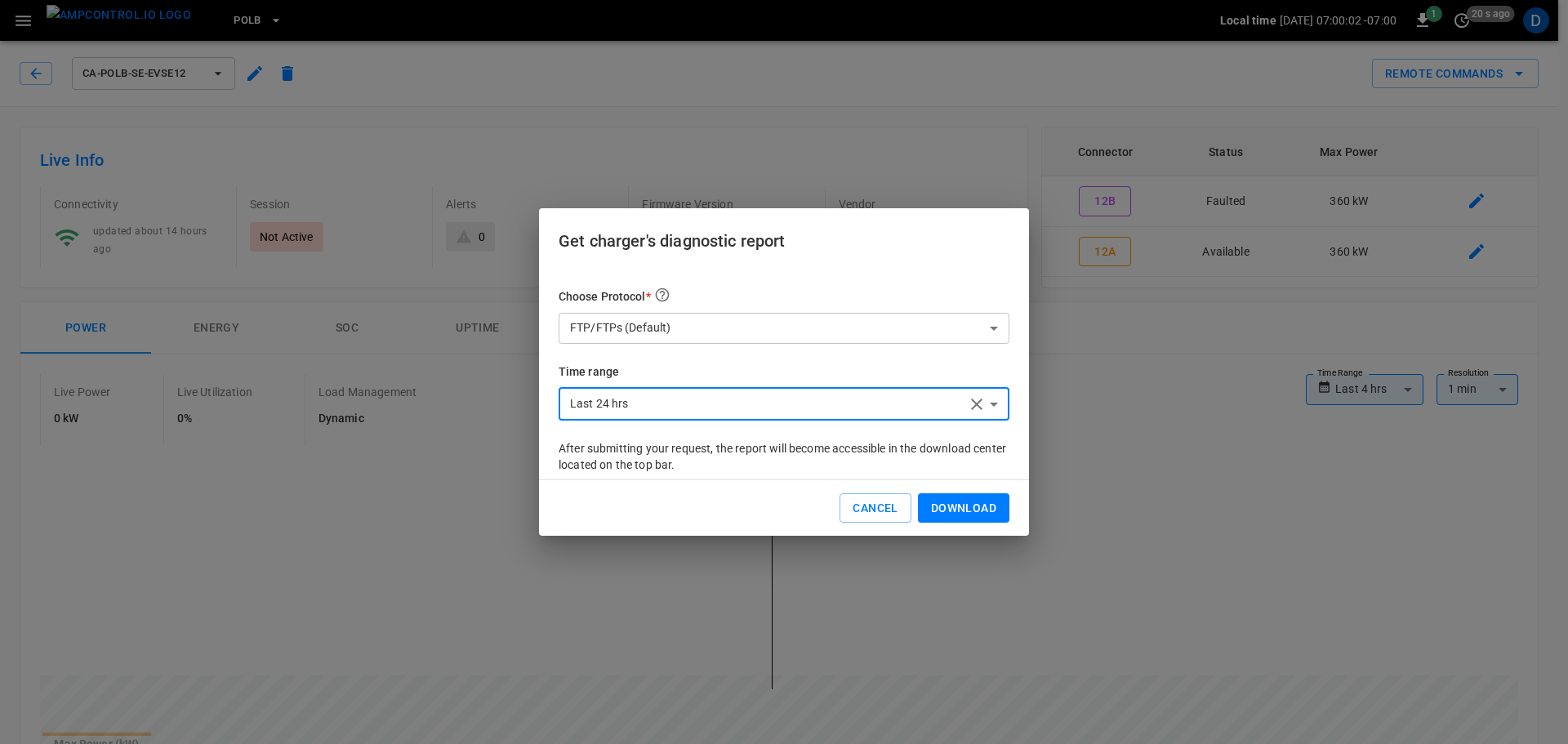
click at [971, 403] on icon "button" at bounding box center [976, 404] width 20 height 20
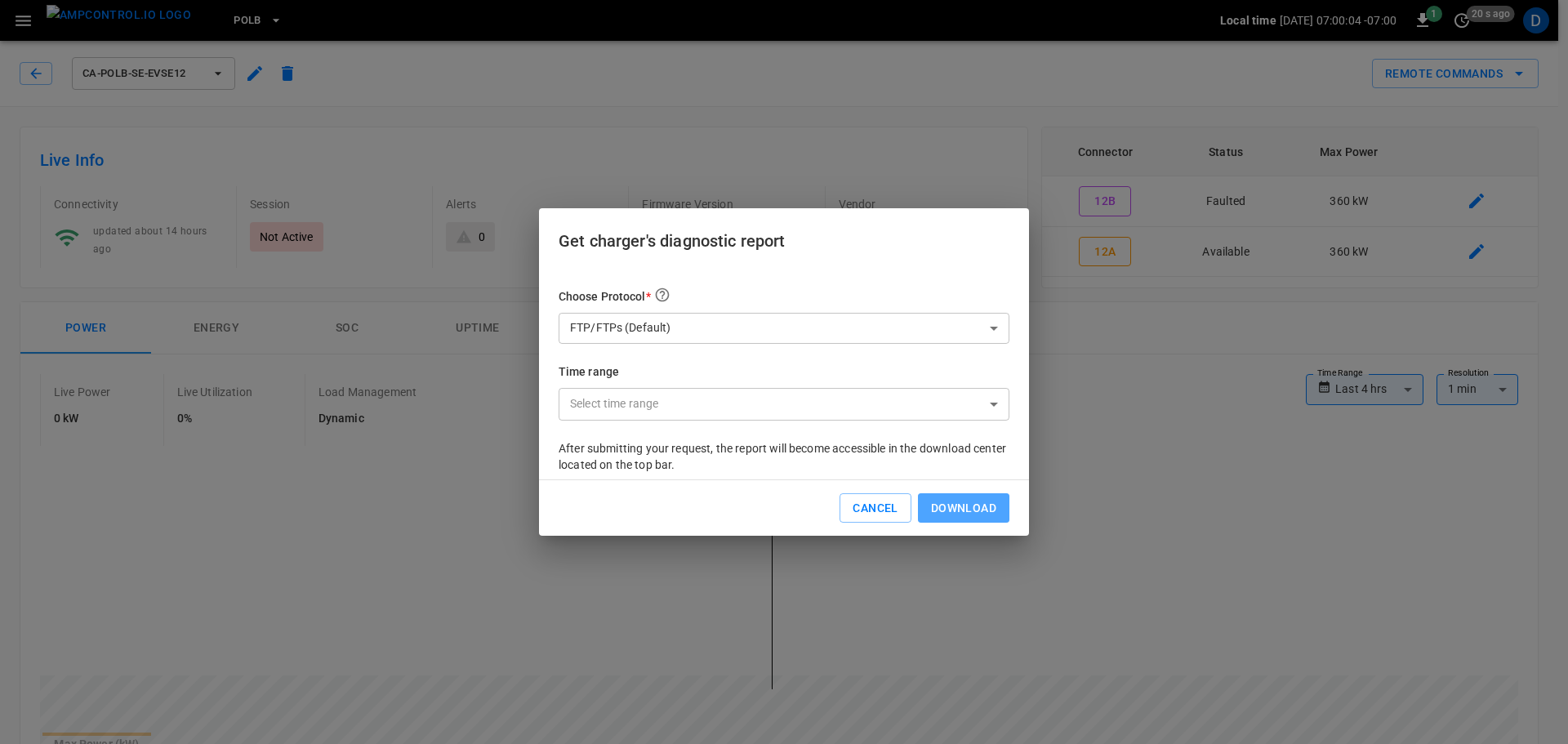
click at [973, 506] on button "Download" at bounding box center [964, 508] width 92 height 31
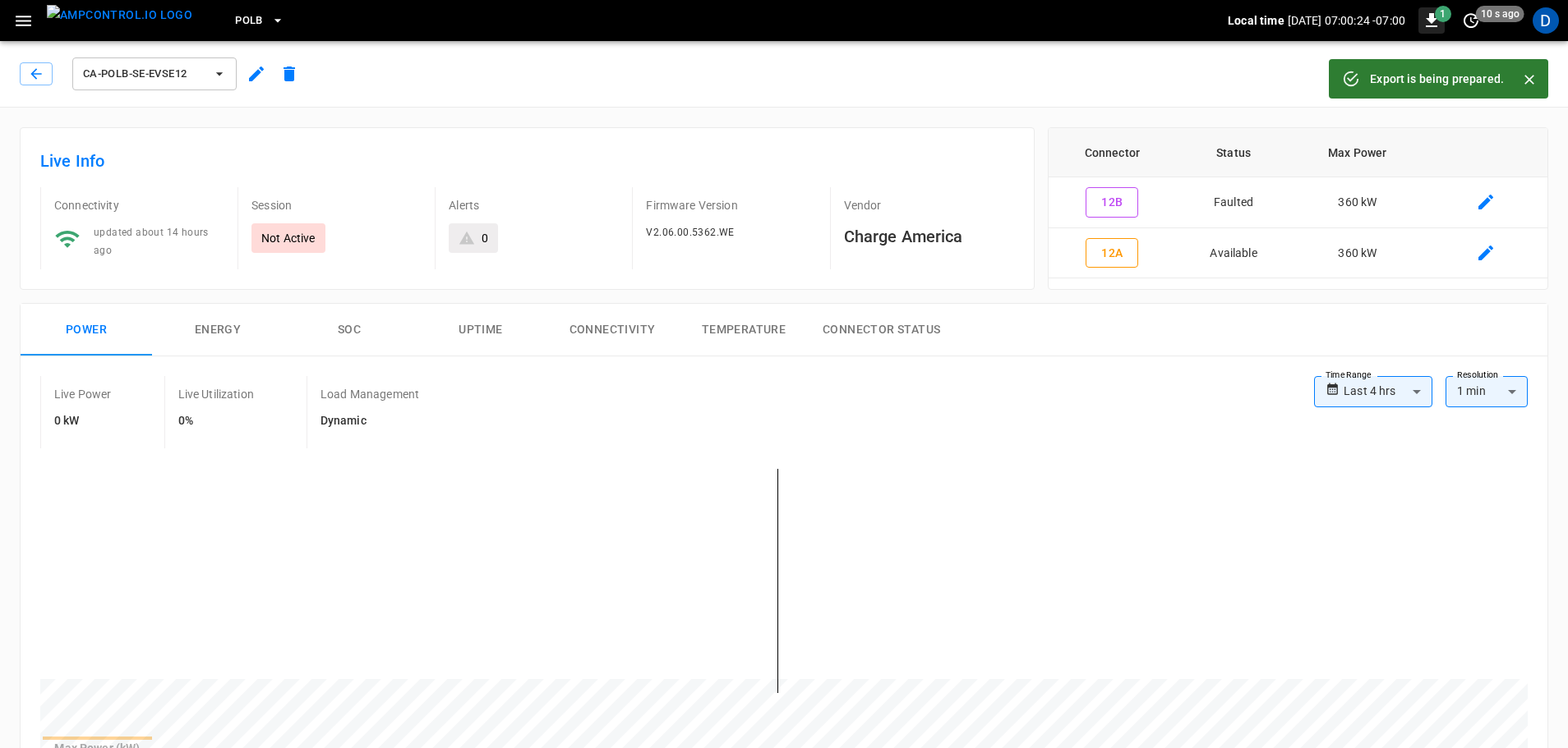
click at [1440, 31] on button "button" at bounding box center [1431, 21] width 27 height 27
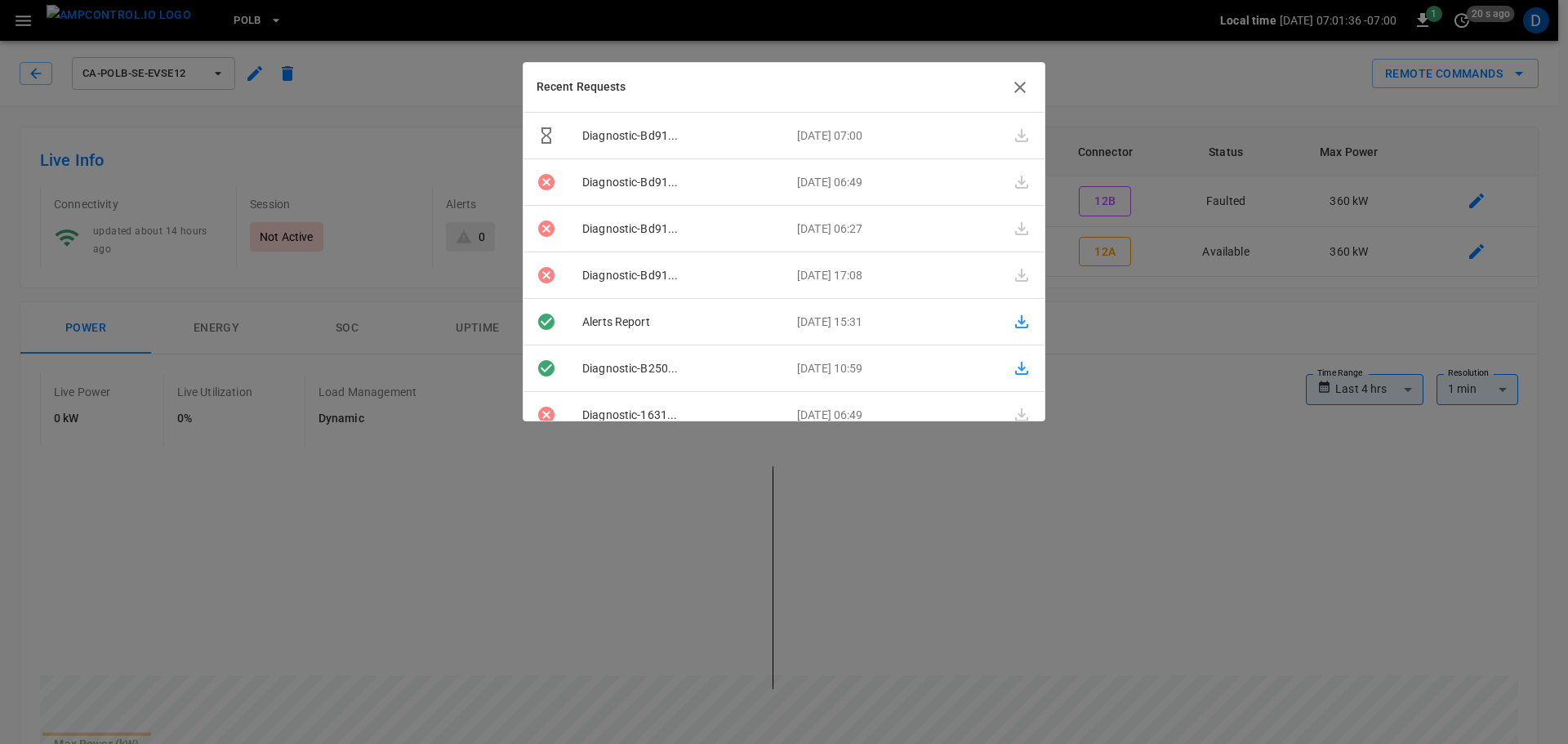
click at [1027, 84] on icon "button" at bounding box center [1020, 87] width 20 height 20
